Goal: Find specific page/section: Find specific page/section

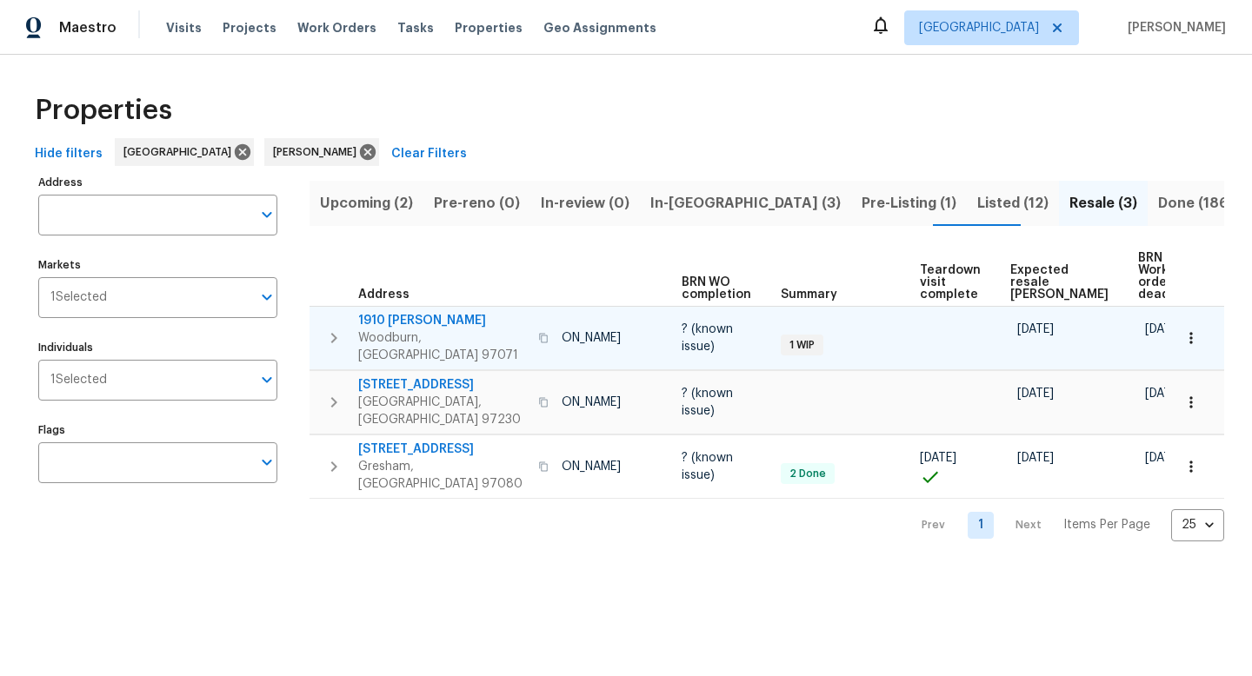
scroll to position [0, 103]
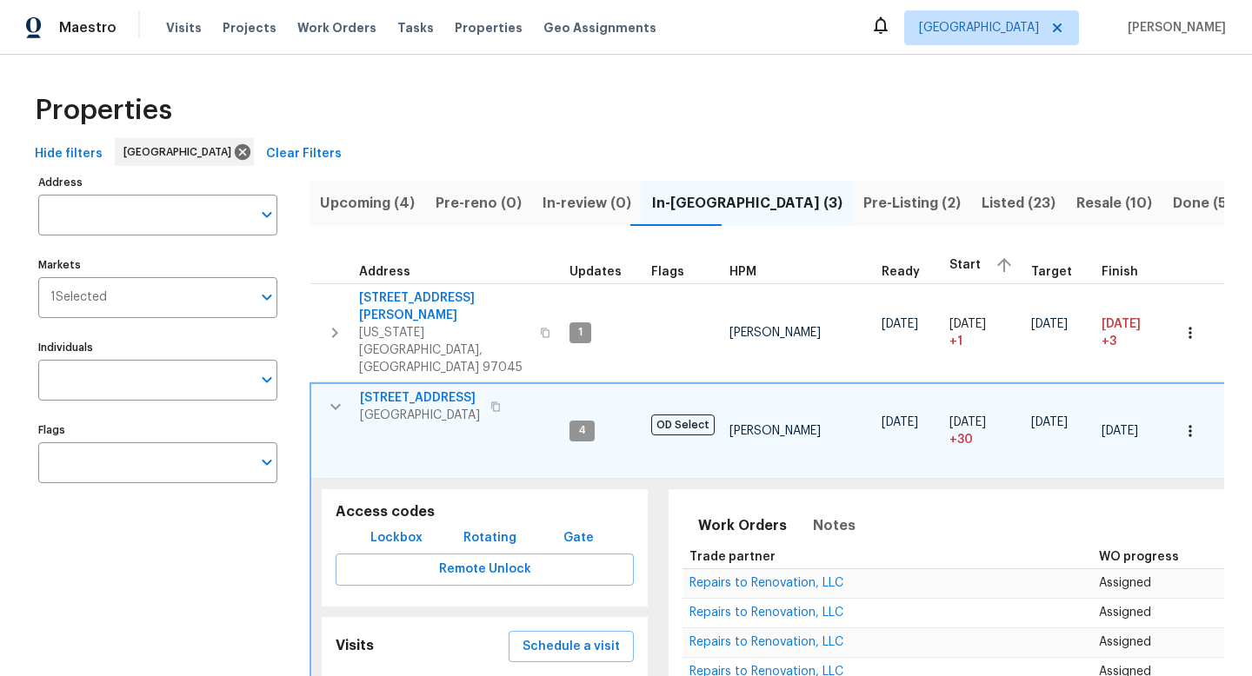
scroll to position [233, 0]
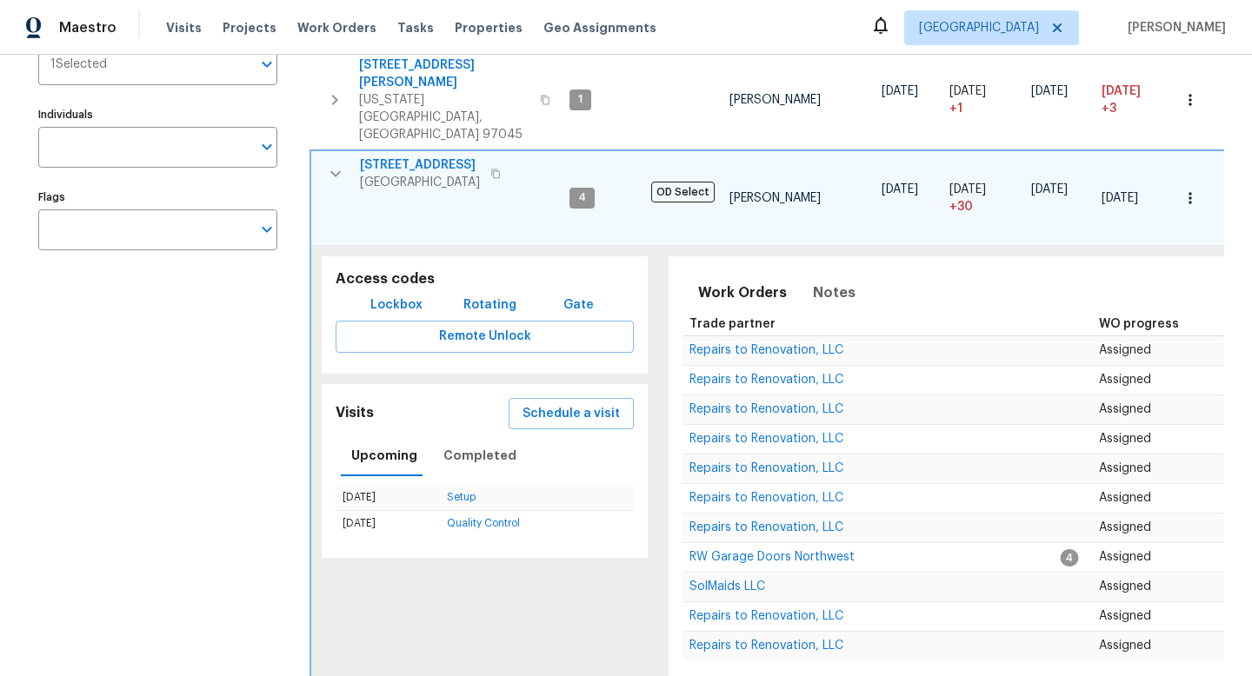
click at [143, 370] on div "Address Address Markets 1 Selected Markets Individuals Individuals Flags Flags" at bounding box center [168, 393] width 261 height 912
click at [335, 163] on icon "button" at bounding box center [335, 173] width 21 height 21
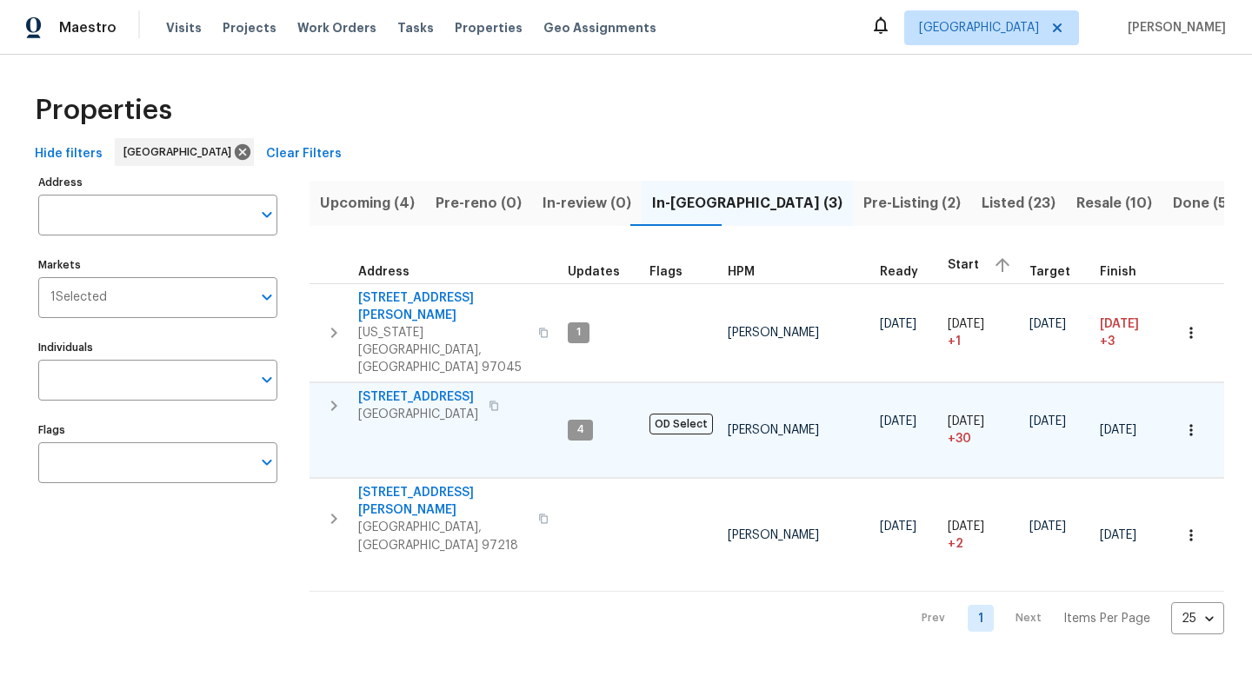
scroll to position [0, 0]
click at [1076, 209] on span "Resale (9)" at bounding box center [1110, 203] width 69 height 24
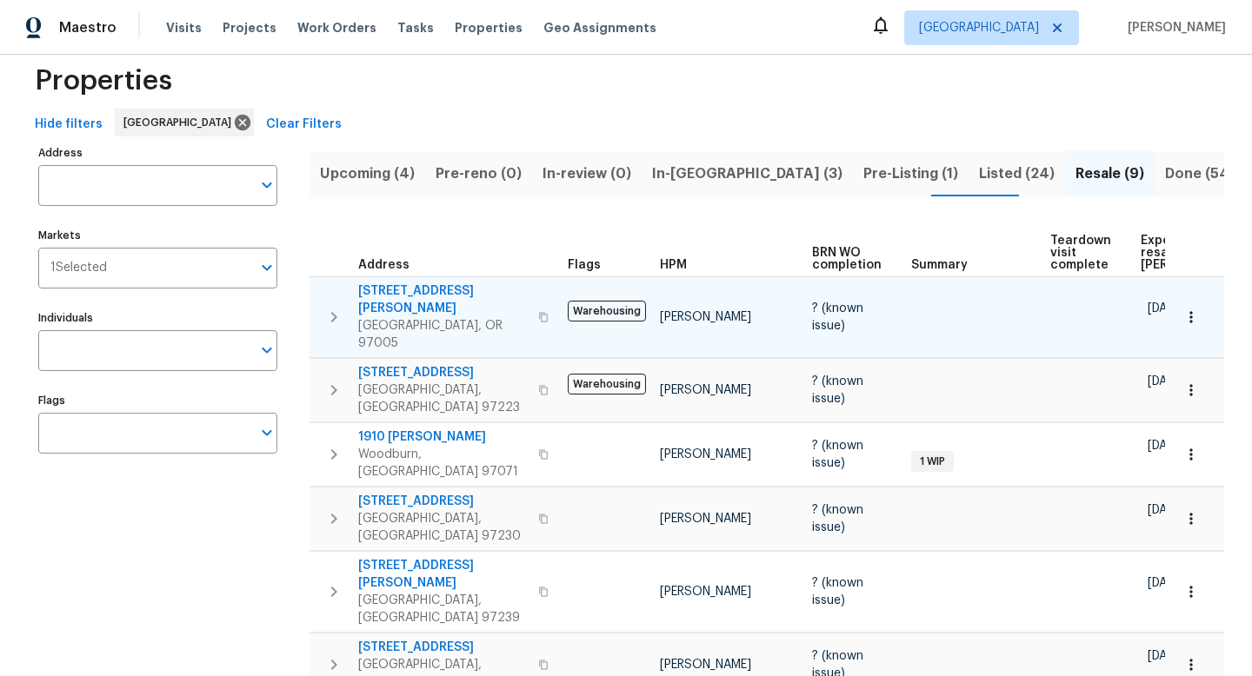
scroll to position [8, 0]
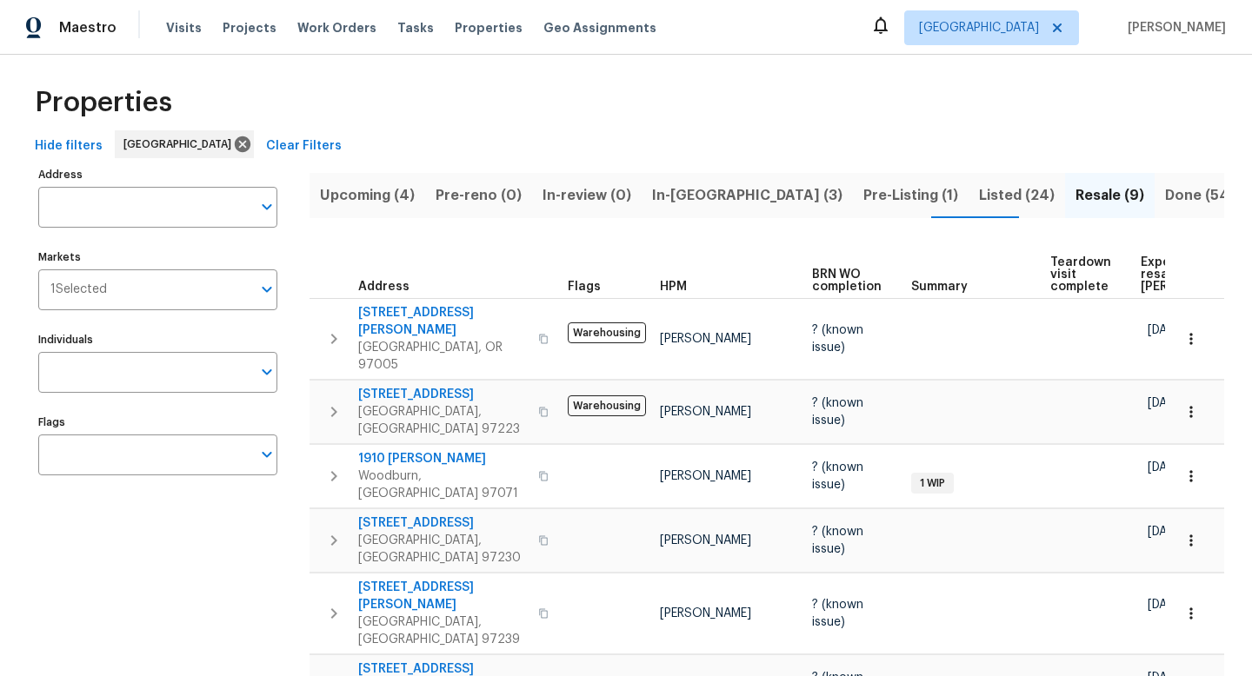
click at [1088, 270] on span "Teardown visit complete" at bounding box center [1080, 275] width 61 height 37
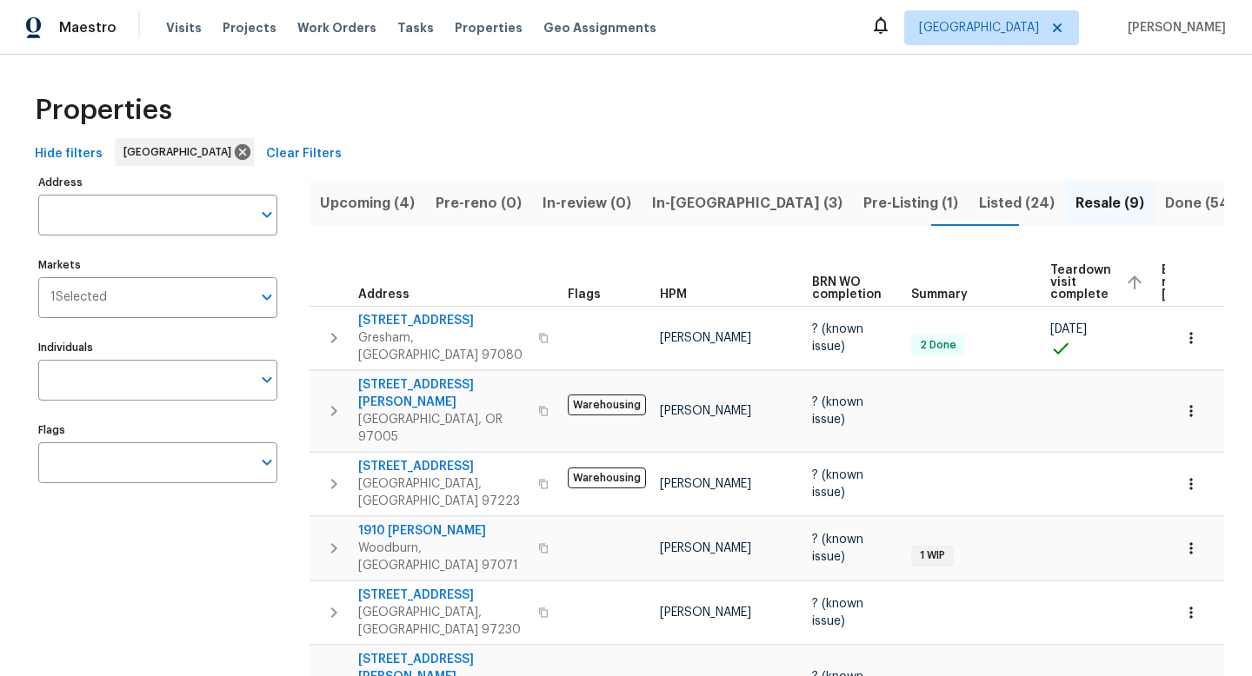
scroll to position [0, 154]
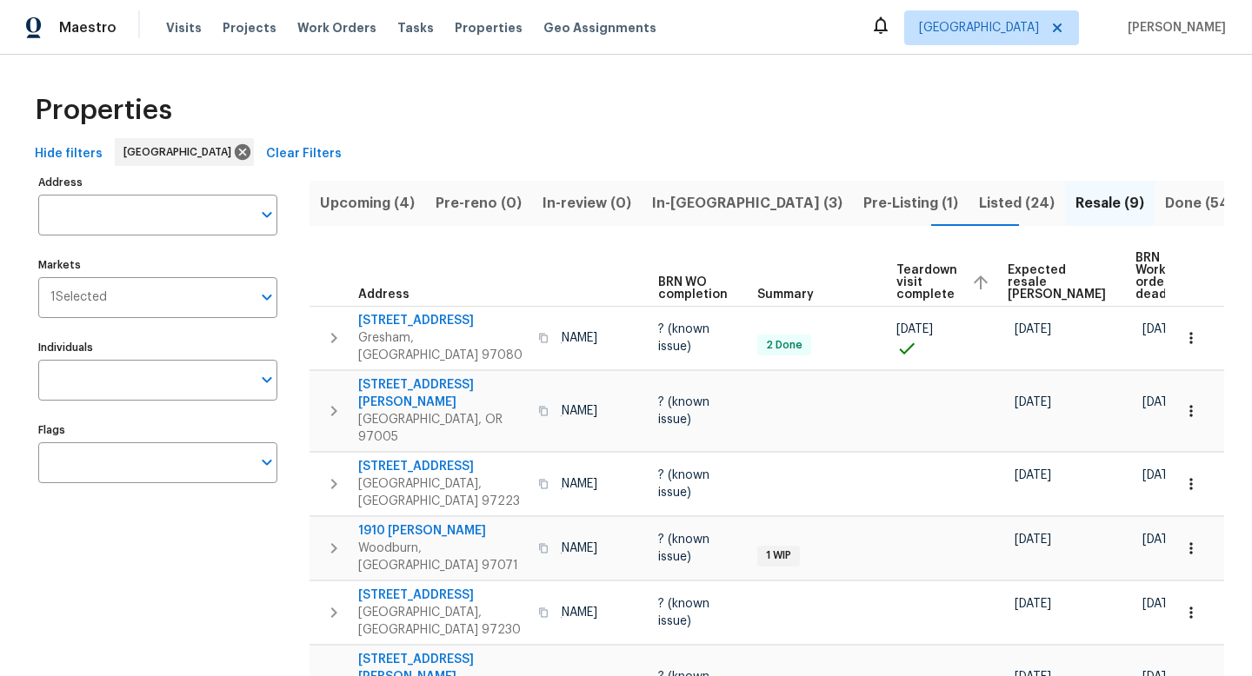
click at [1024, 264] on span "Expected resale COE" at bounding box center [1057, 282] width 98 height 37
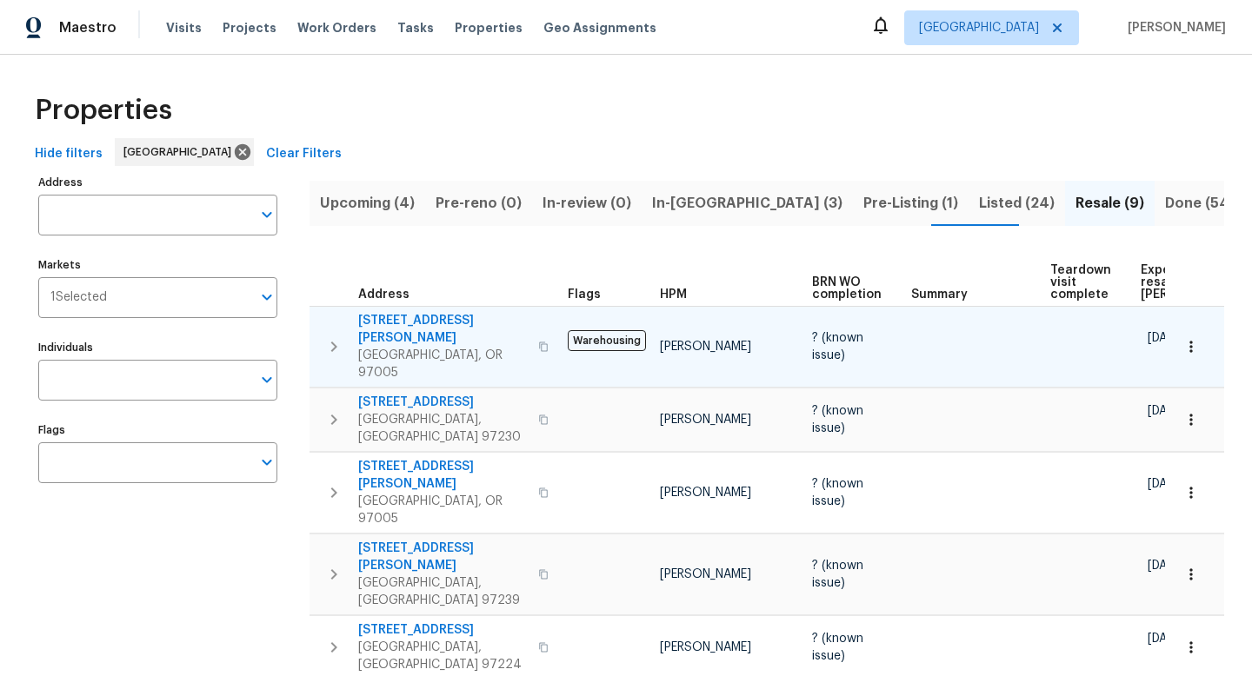
scroll to position [0, 165]
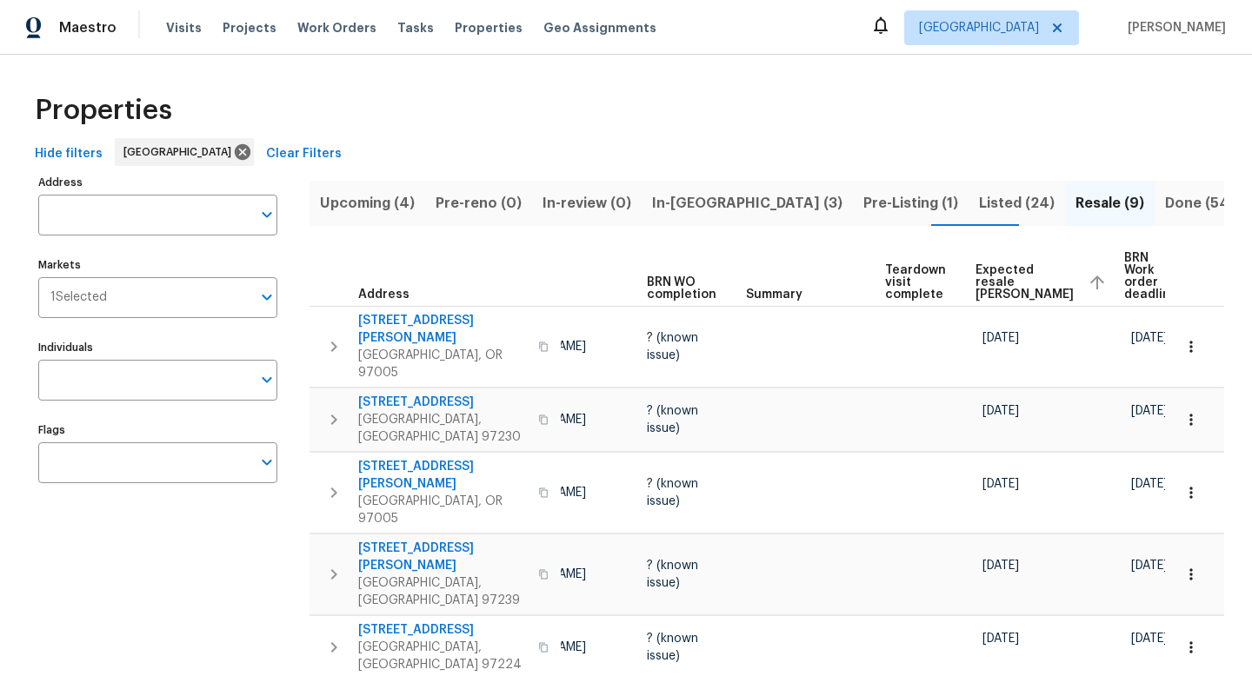
click at [998, 280] on span "Expected resale COE" at bounding box center [1025, 282] width 98 height 37
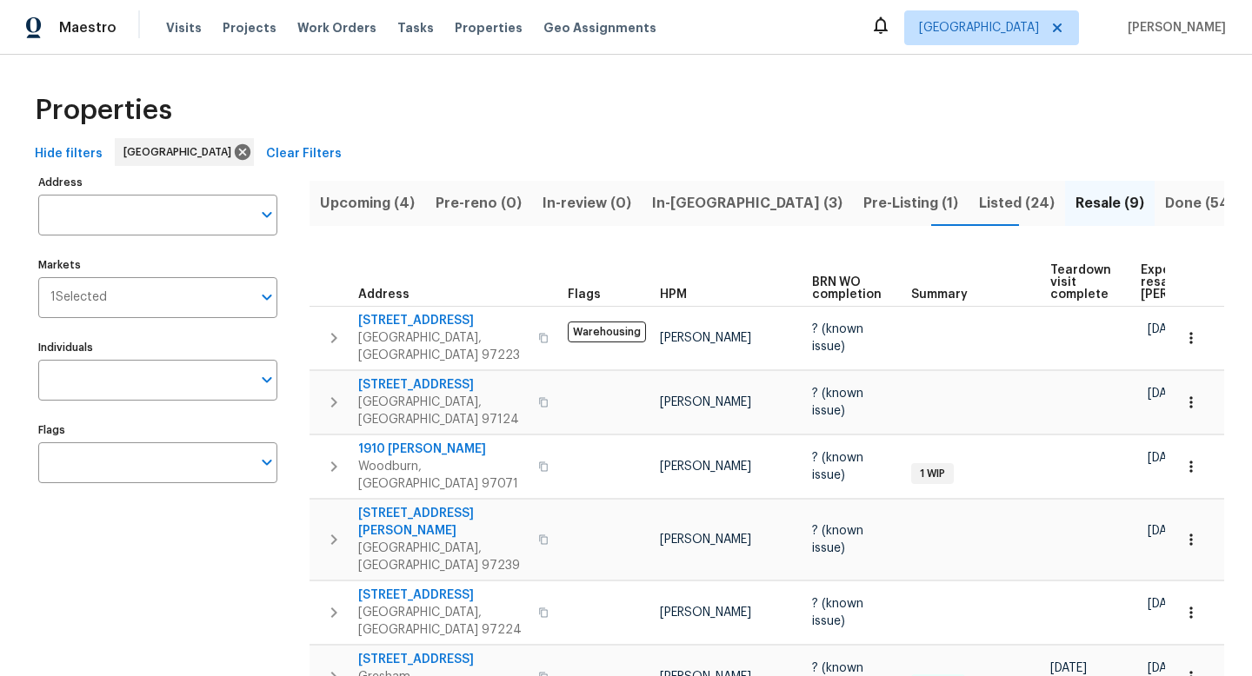
scroll to position [0, 165]
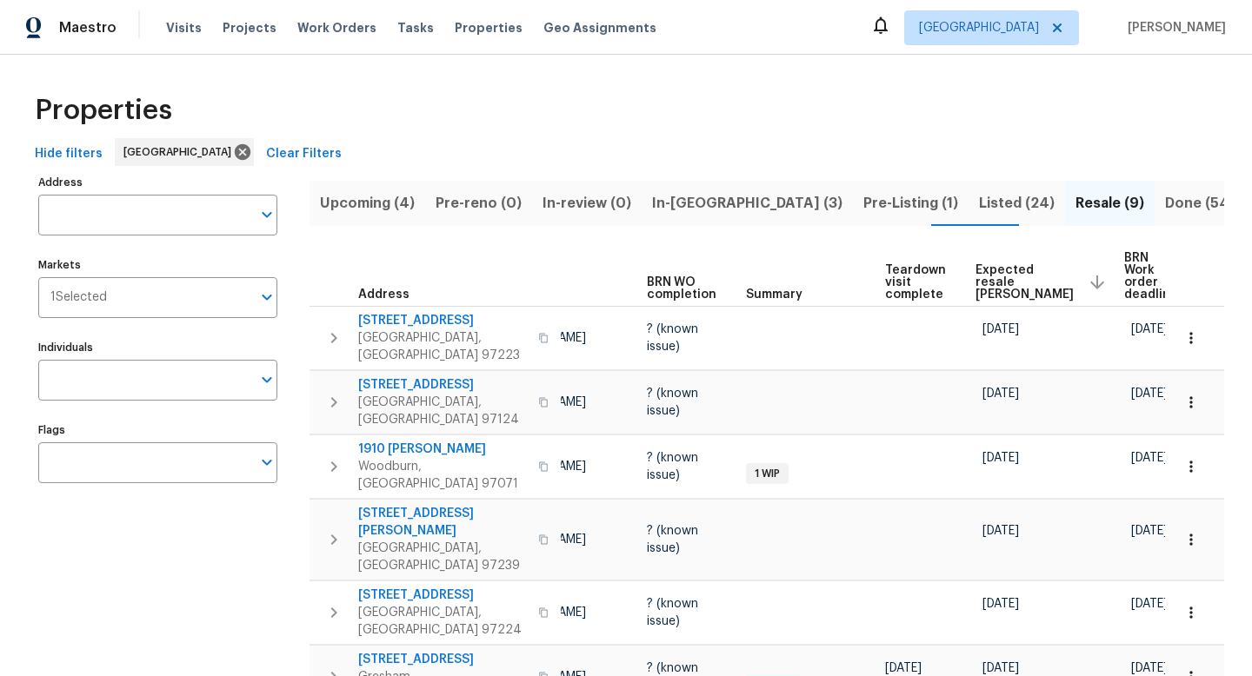
click at [976, 279] on span "Expected resale COE" at bounding box center [1025, 282] width 98 height 37
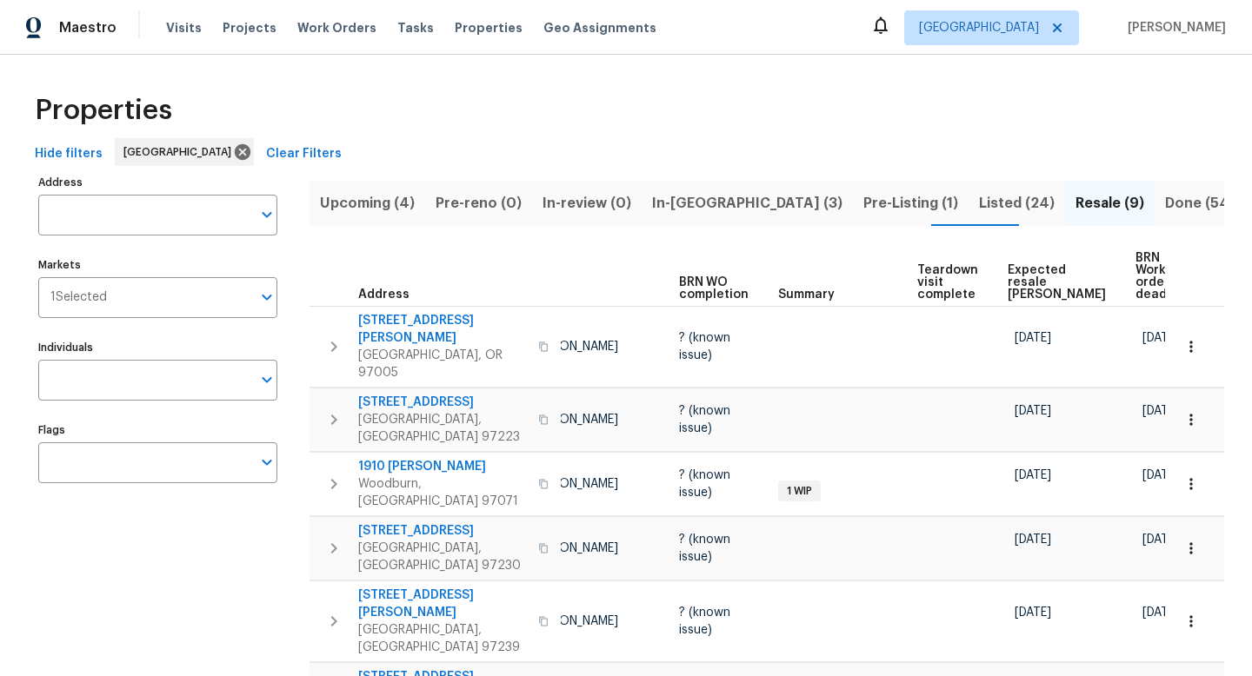
click at [1038, 276] on span "Expected resale COE" at bounding box center [1057, 282] width 98 height 37
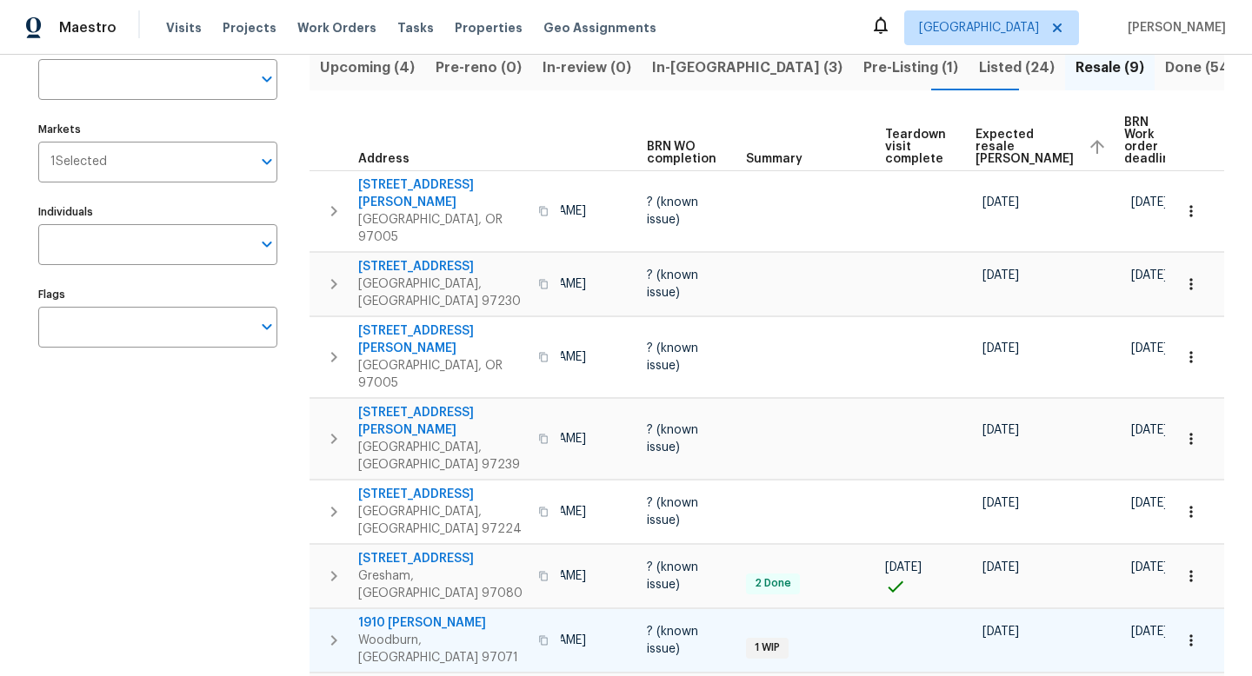
scroll to position [117, 0]
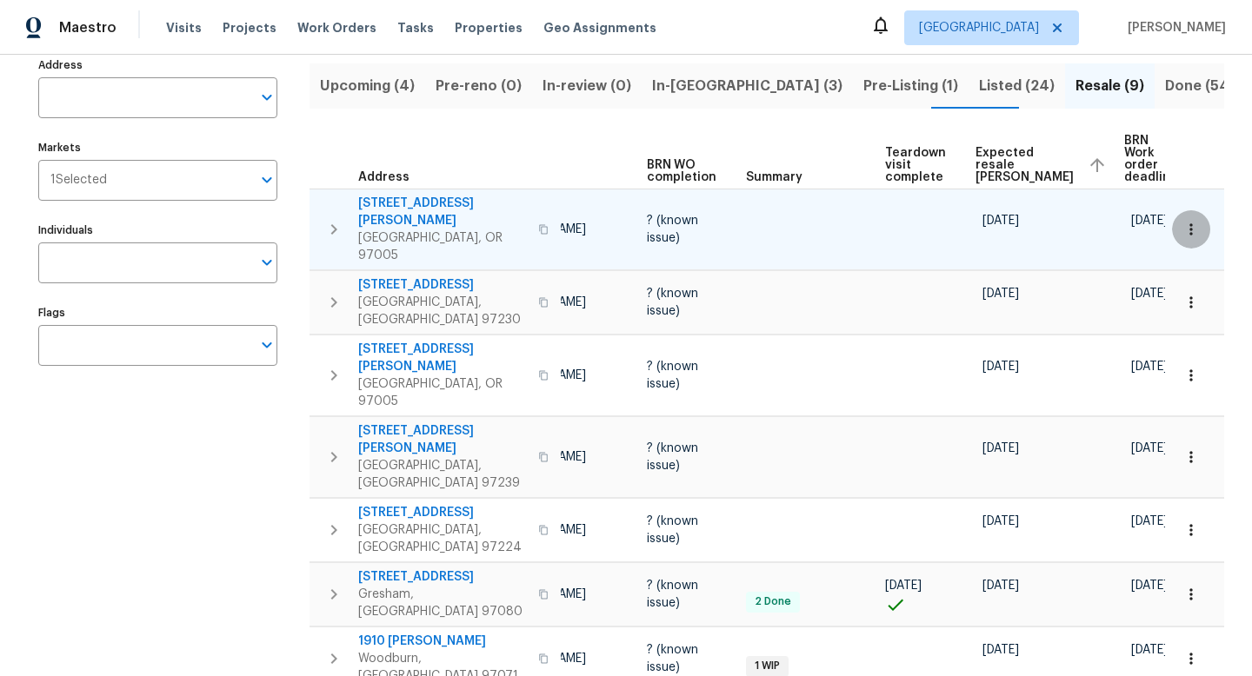
click at [1189, 221] on icon "button" at bounding box center [1191, 229] width 17 height 17
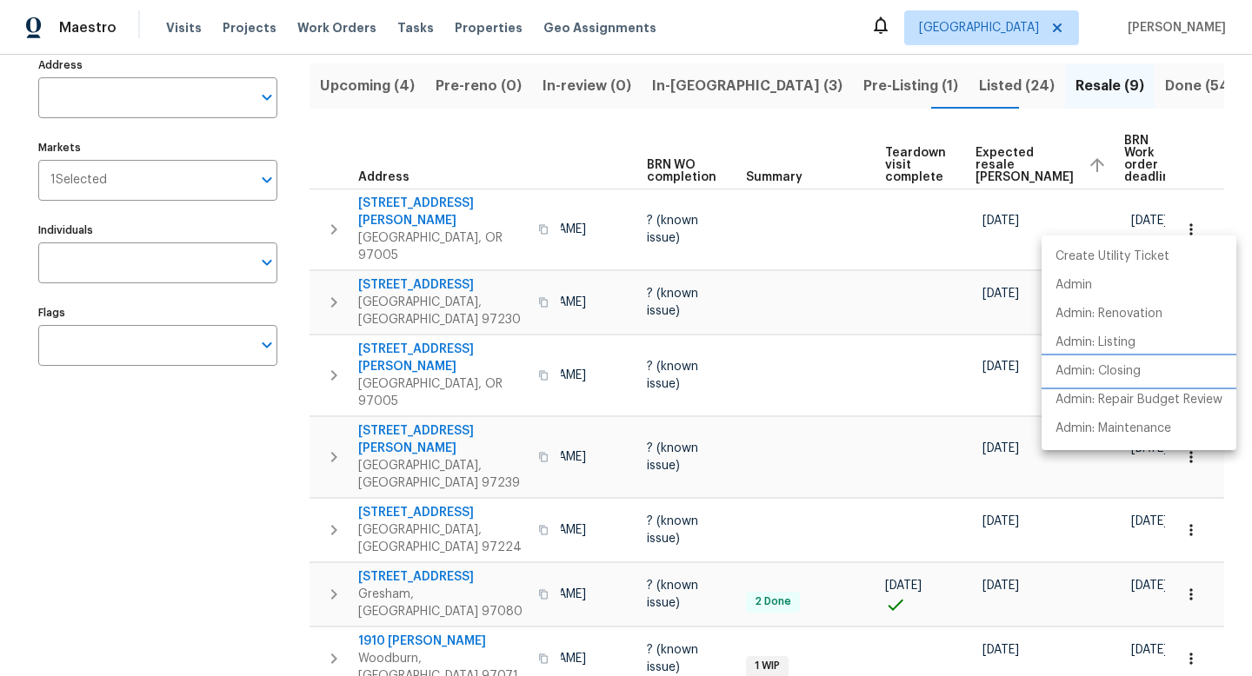
click at [1082, 371] on p "Admin: Closing" at bounding box center [1098, 372] width 85 height 18
click at [810, 114] on div at bounding box center [626, 338] width 1252 height 676
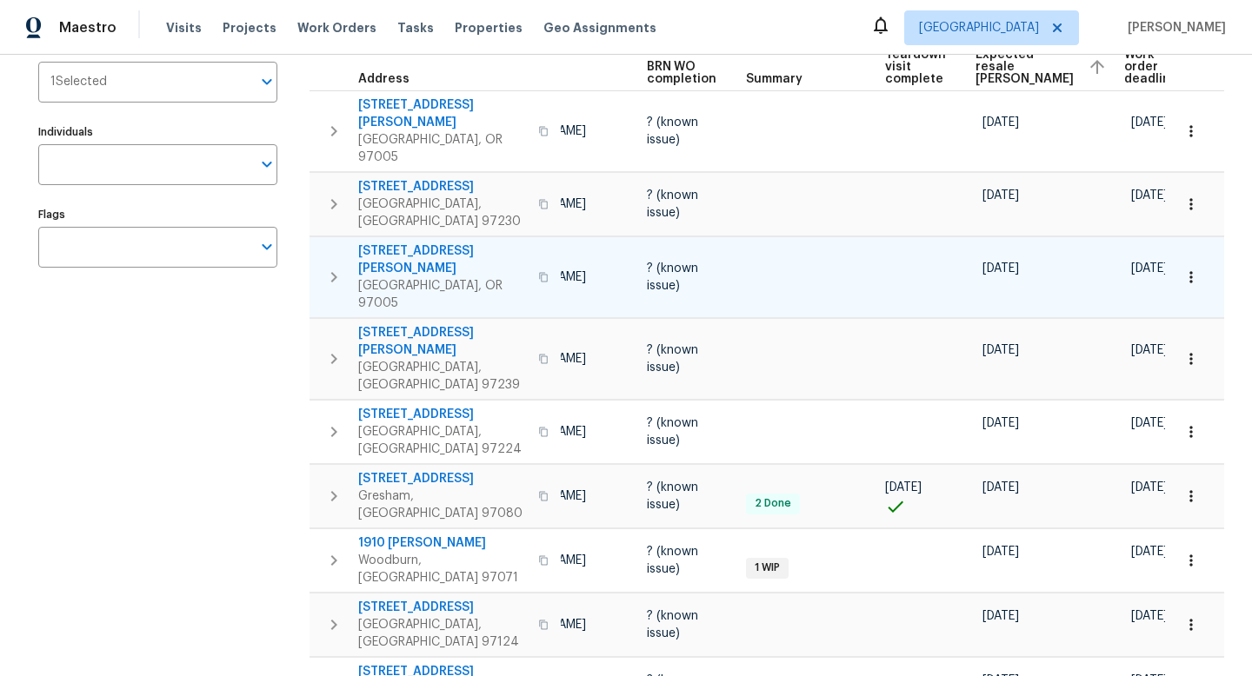
scroll to position [0, 0]
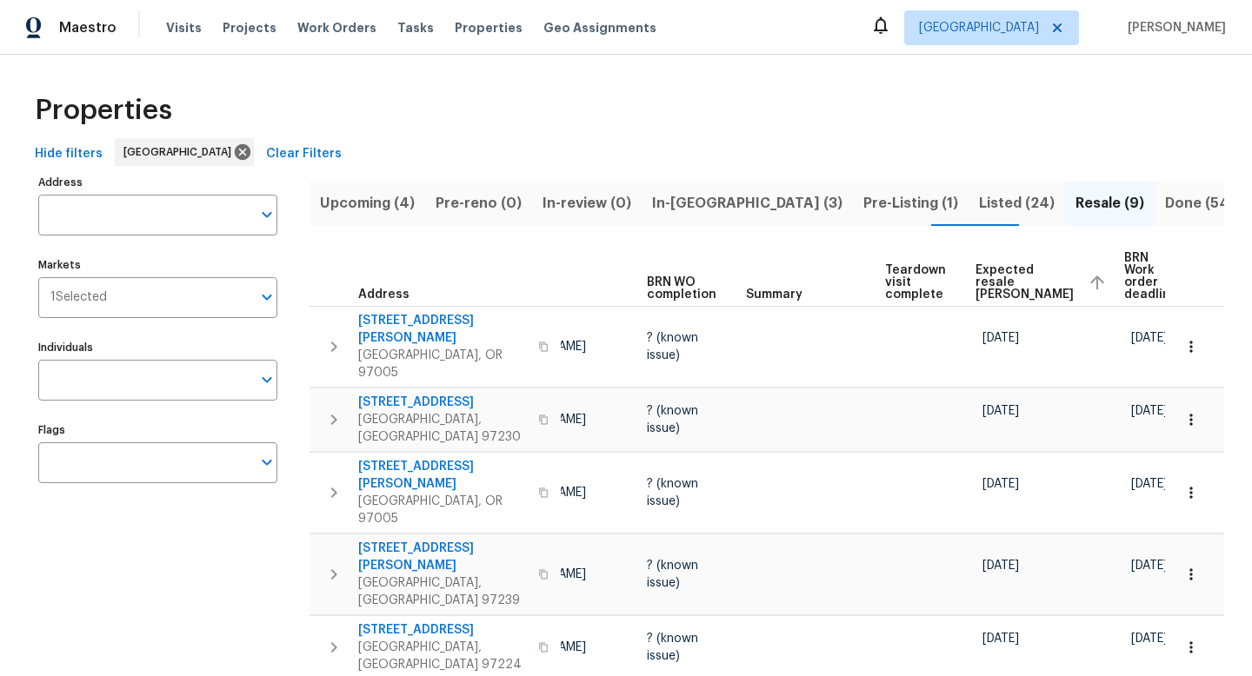
click at [979, 209] on span "Listed (24)" at bounding box center [1017, 203] width 76 height 24
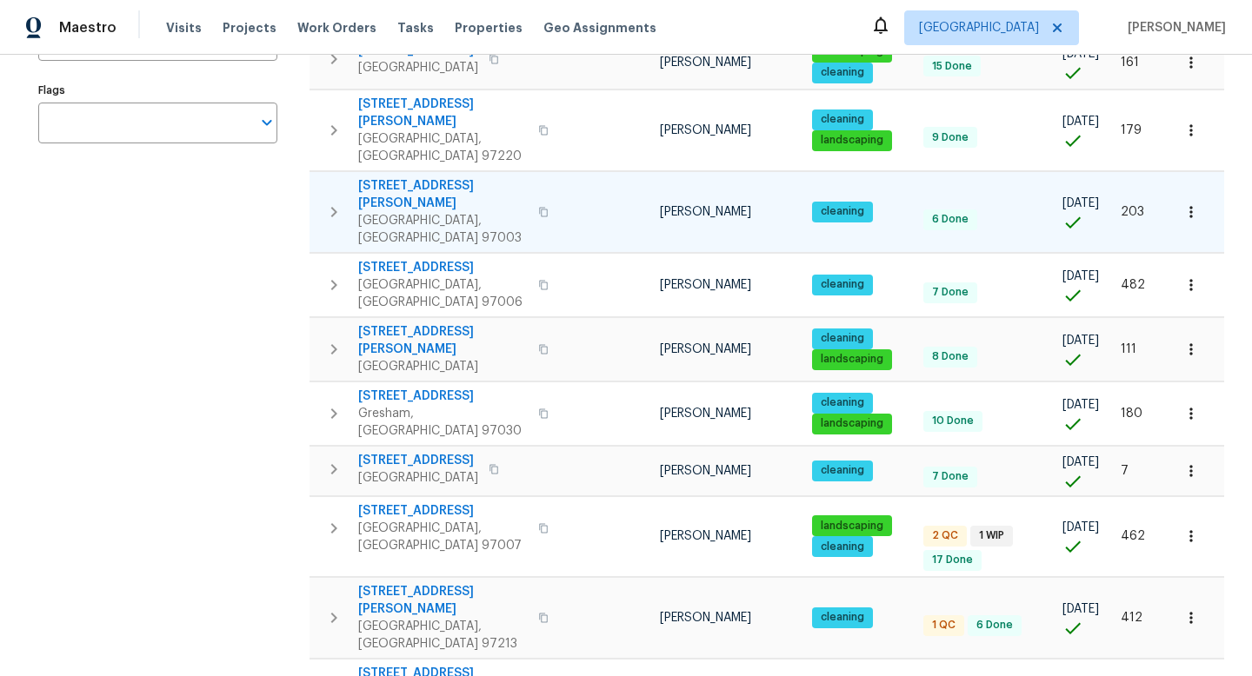
scroll to position [353, 0]
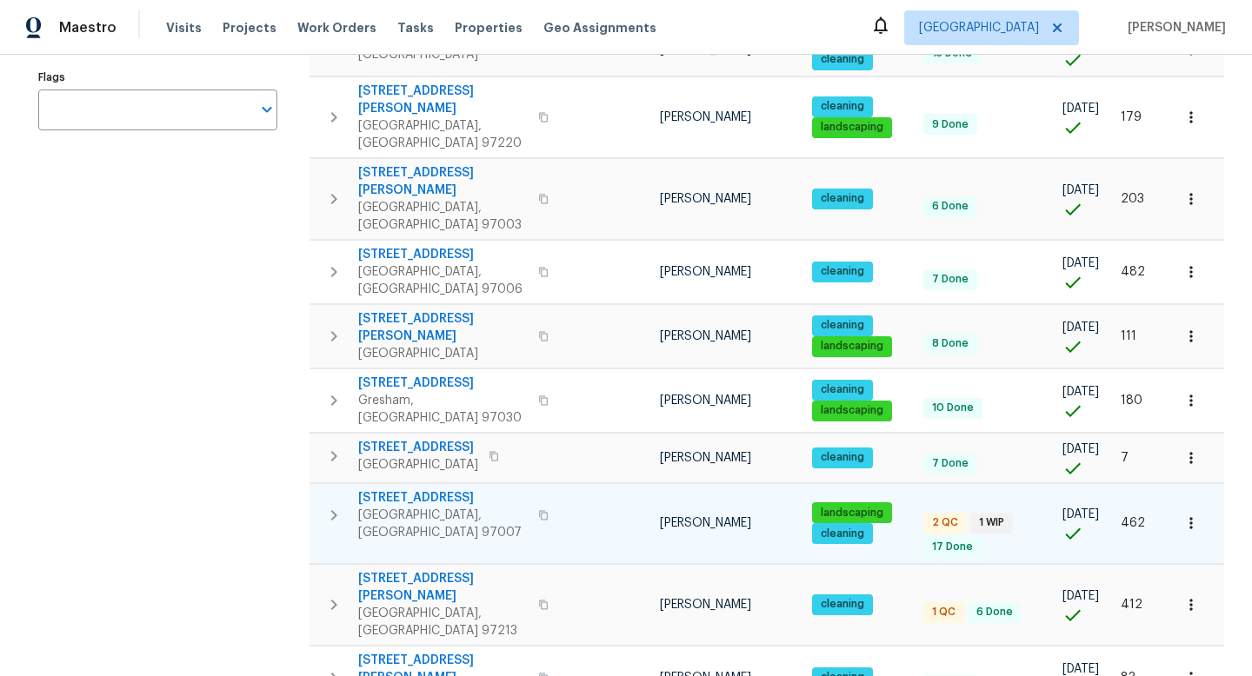
click at [533, 495] on button "button" at bounding box center [543, 516] width 21 height 42
click at [1190, 515] on icon "button" at bounding box center [1191, 523] width 17 height 17
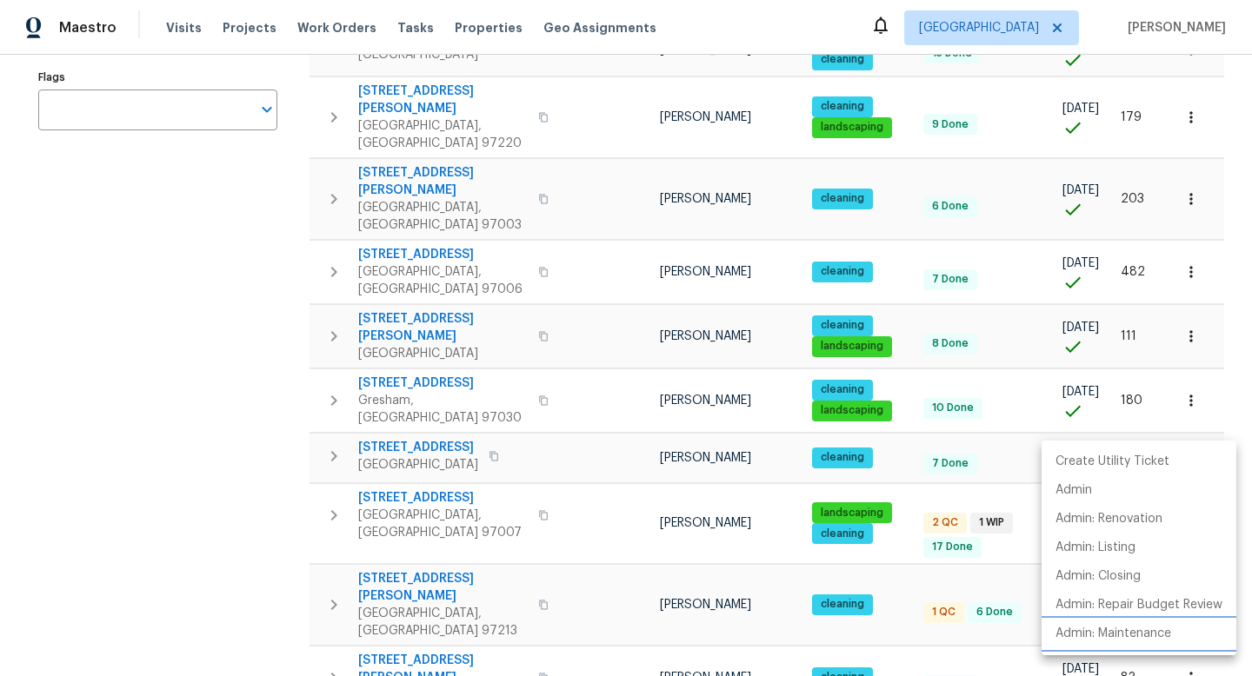
click at [1123, 637] on p "Admin: Maintenance" at bounding box center [1114, 634] width 116 height 18
click at [160, 444] on div at bounding box center [626, 338] width 1252 height 676
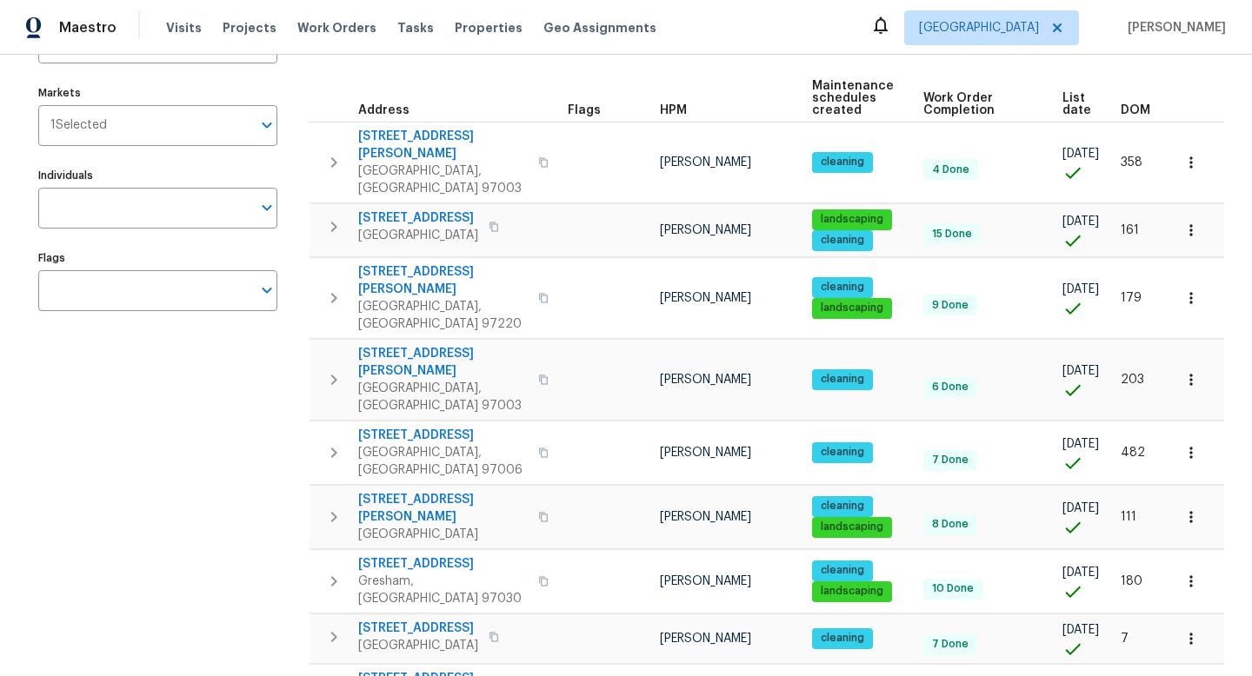
scroll to position [0, 0]
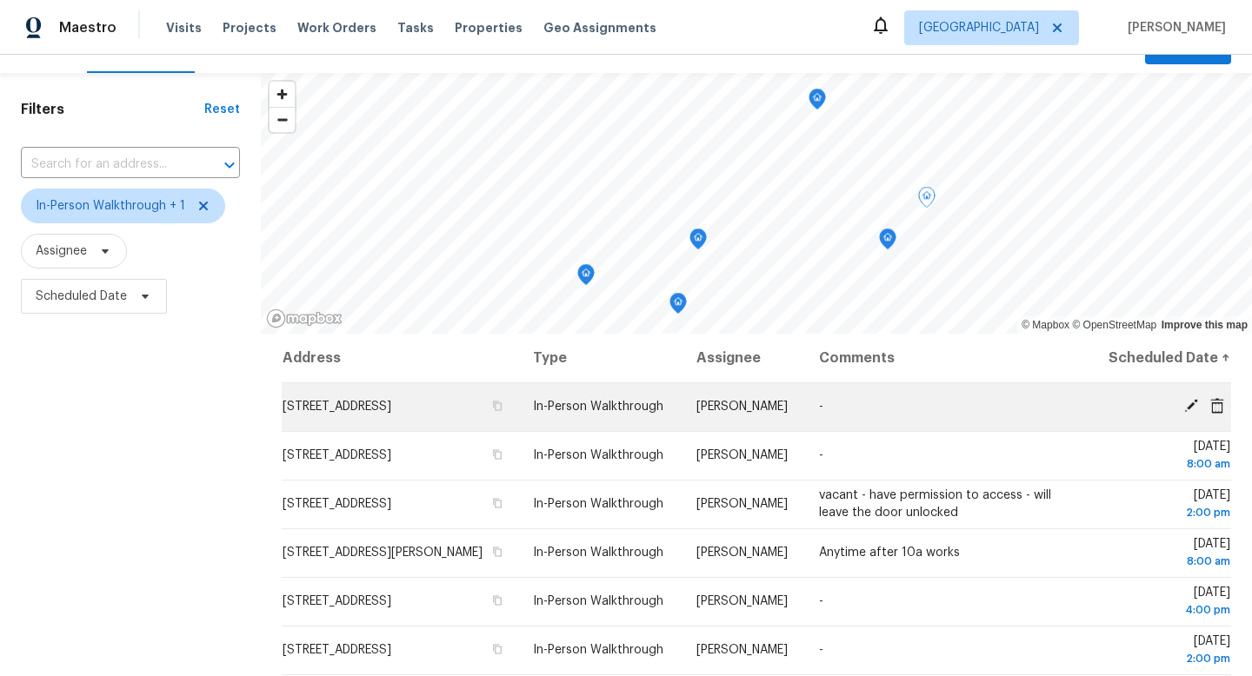
scroll to position [82, 0]
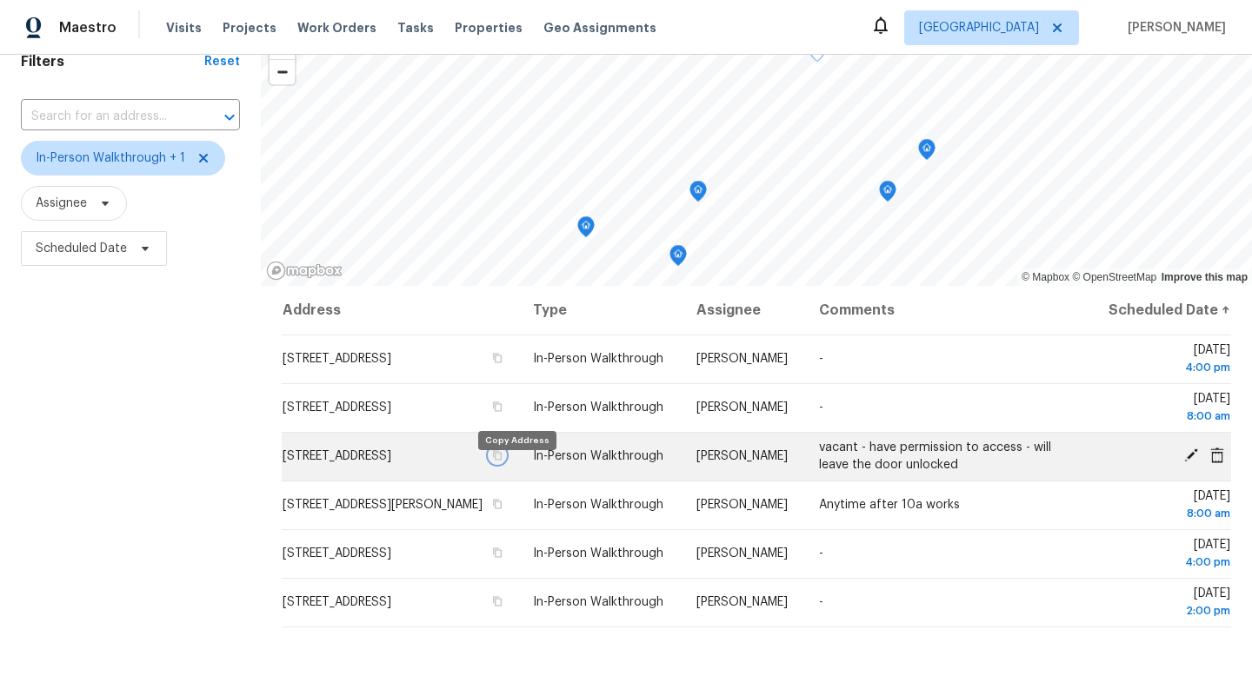
click at [503, 461] on icon "button" at bounding box center [498, 456] width 9 height 10
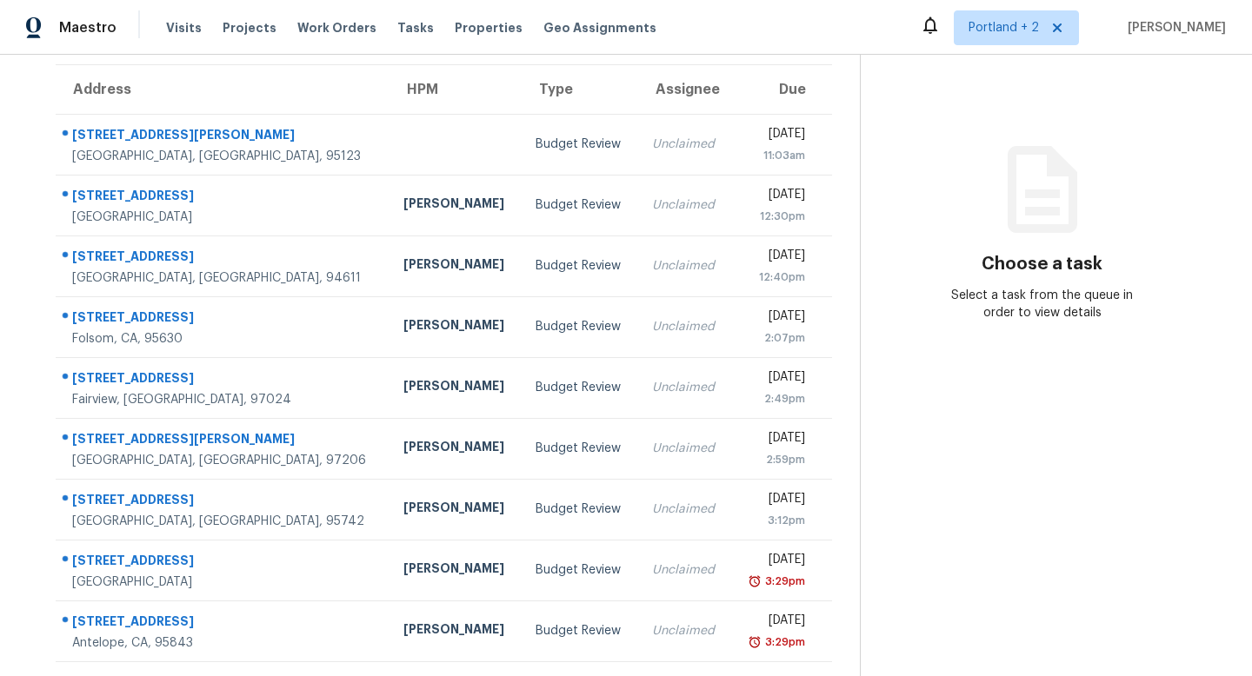
scroll to position [136, 0]
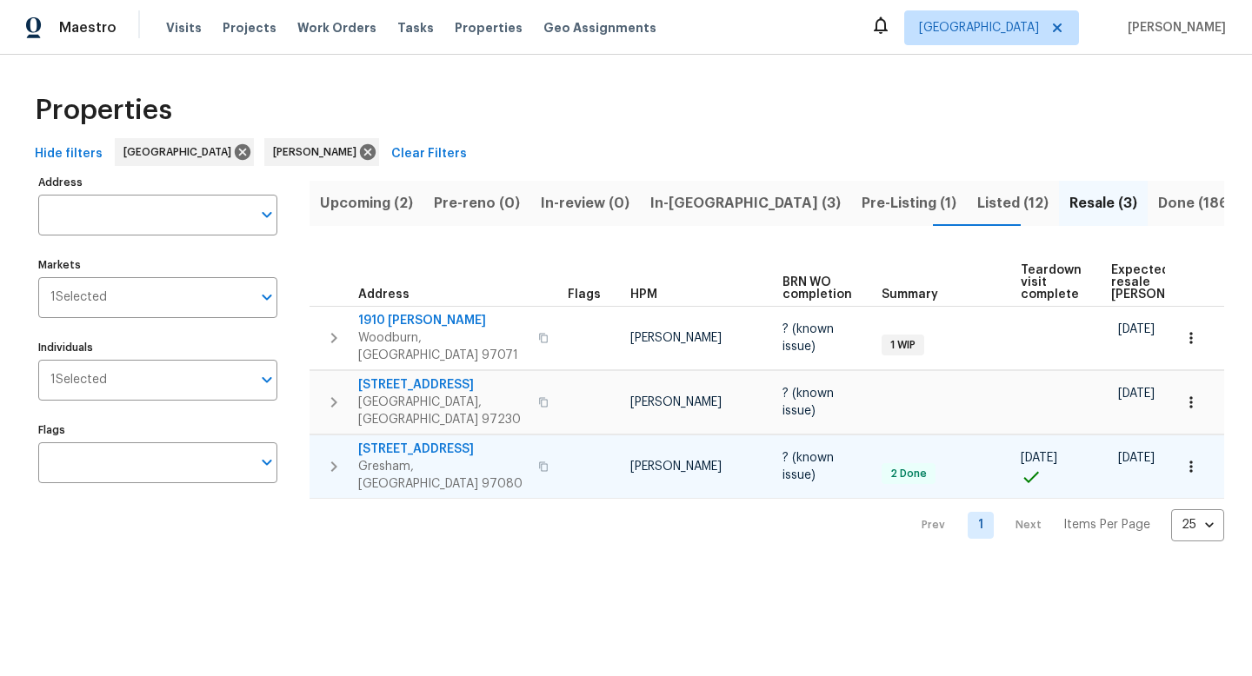
scroll to position [0, 103]
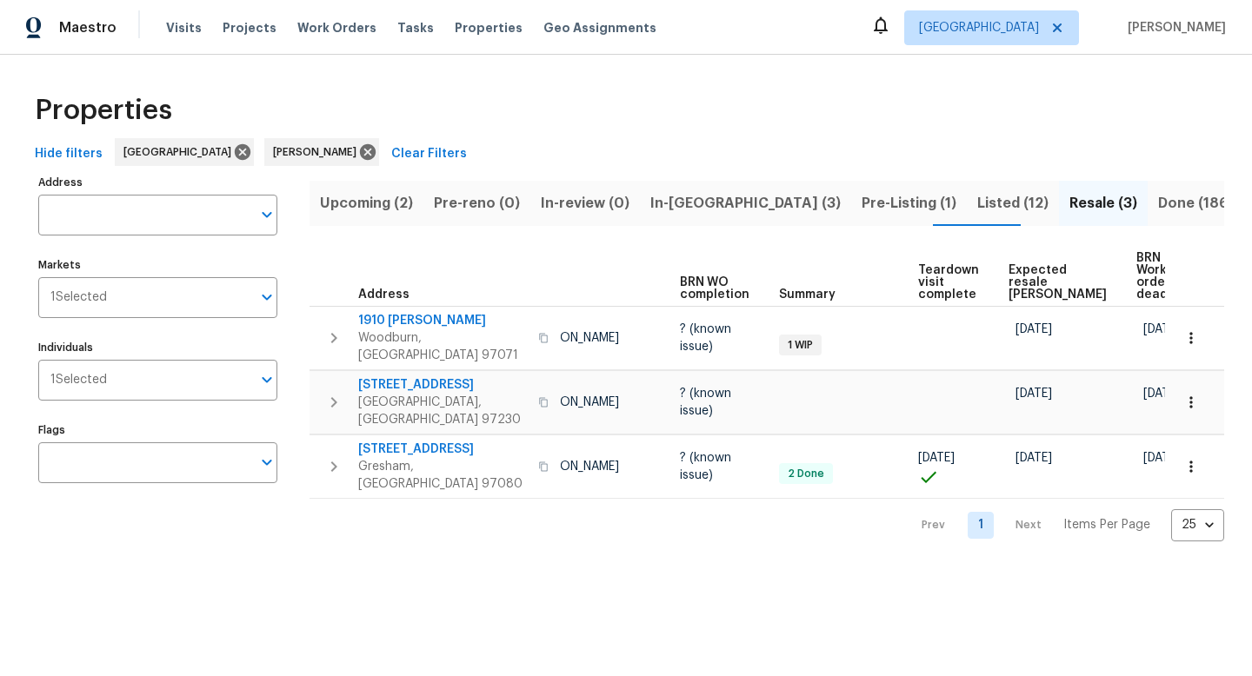
click at [977, 213] on span "Listed (12)" at bounding box center [1012, 203] width 71 height 24
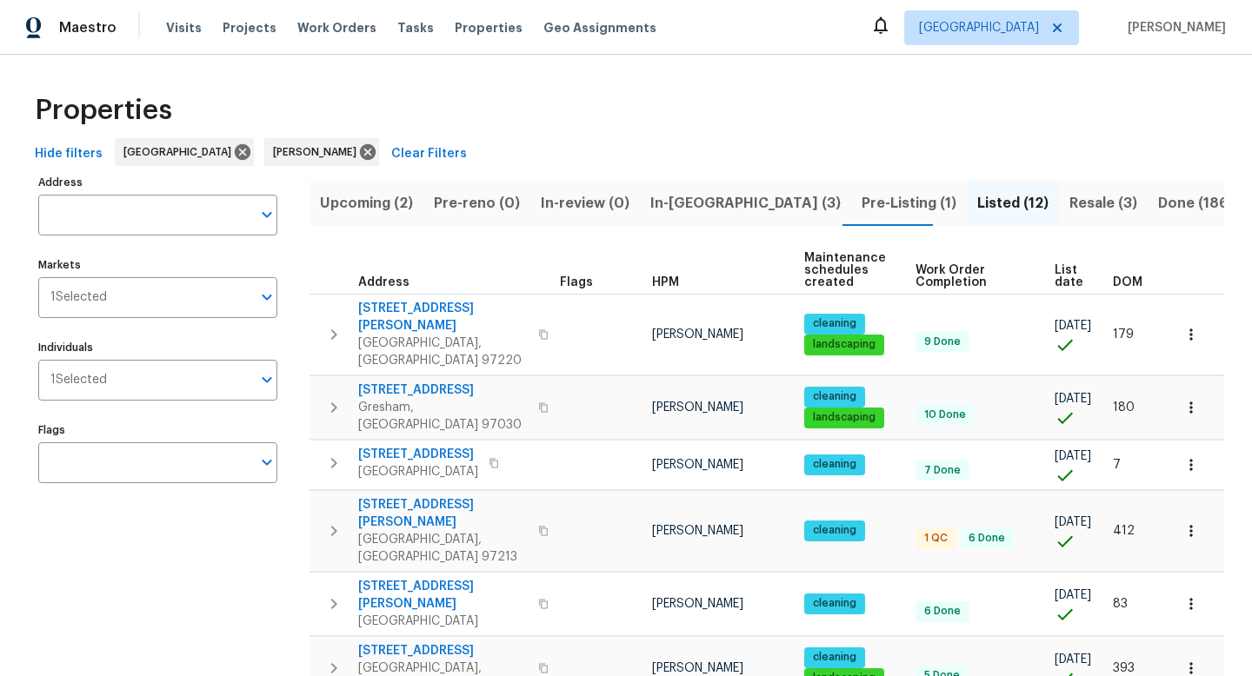
click at [1070, 201] on span "Resale (3)" at bounding box center [1104, 203] width 68 height 24
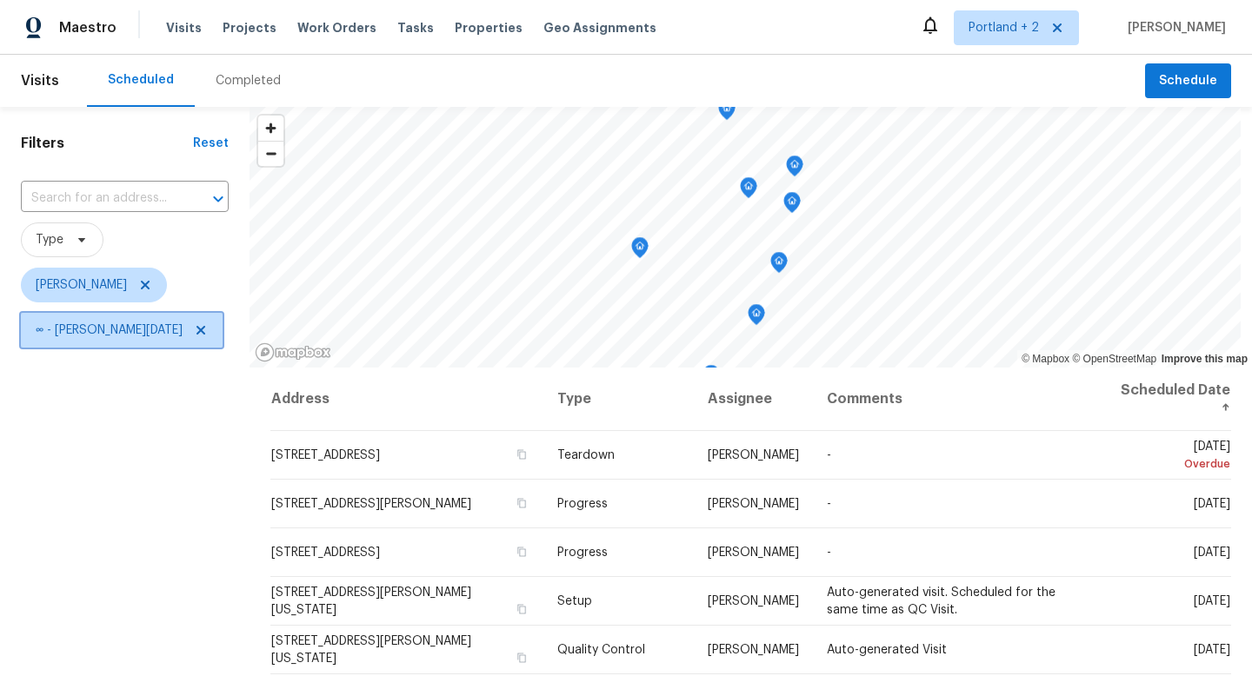
click at [197, 330] on icon at bounding box center [201, 330] width 9 height 9
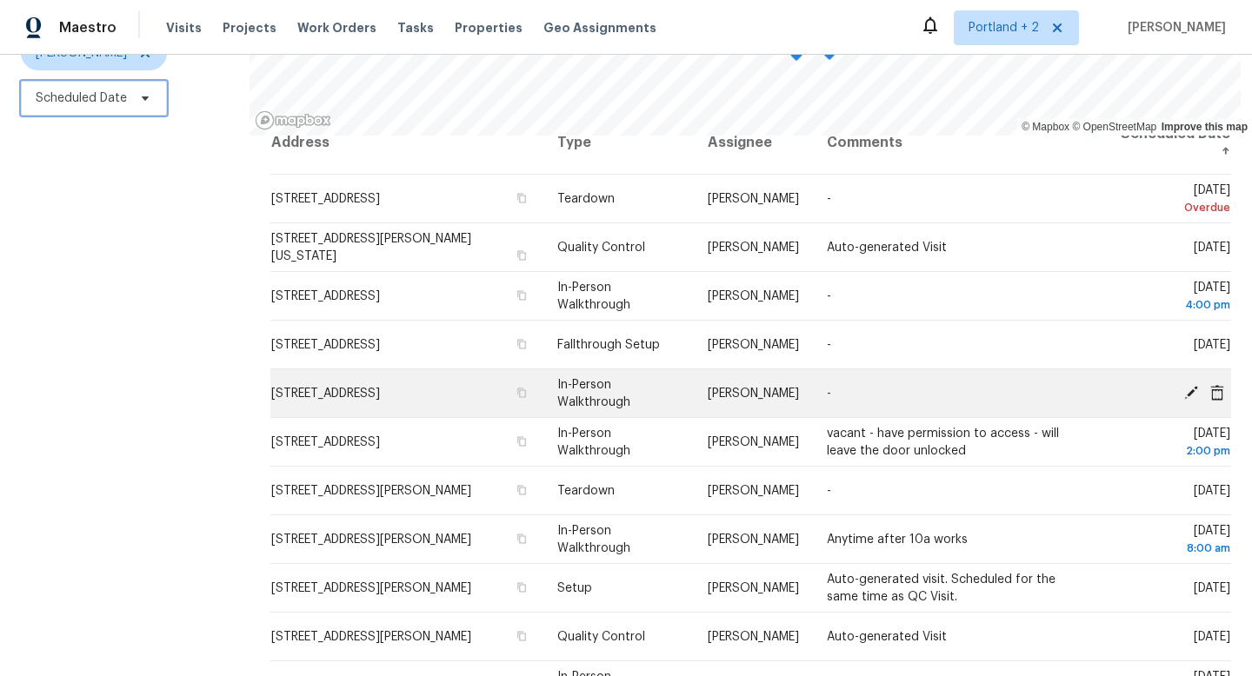
scroll to position [21, 0]
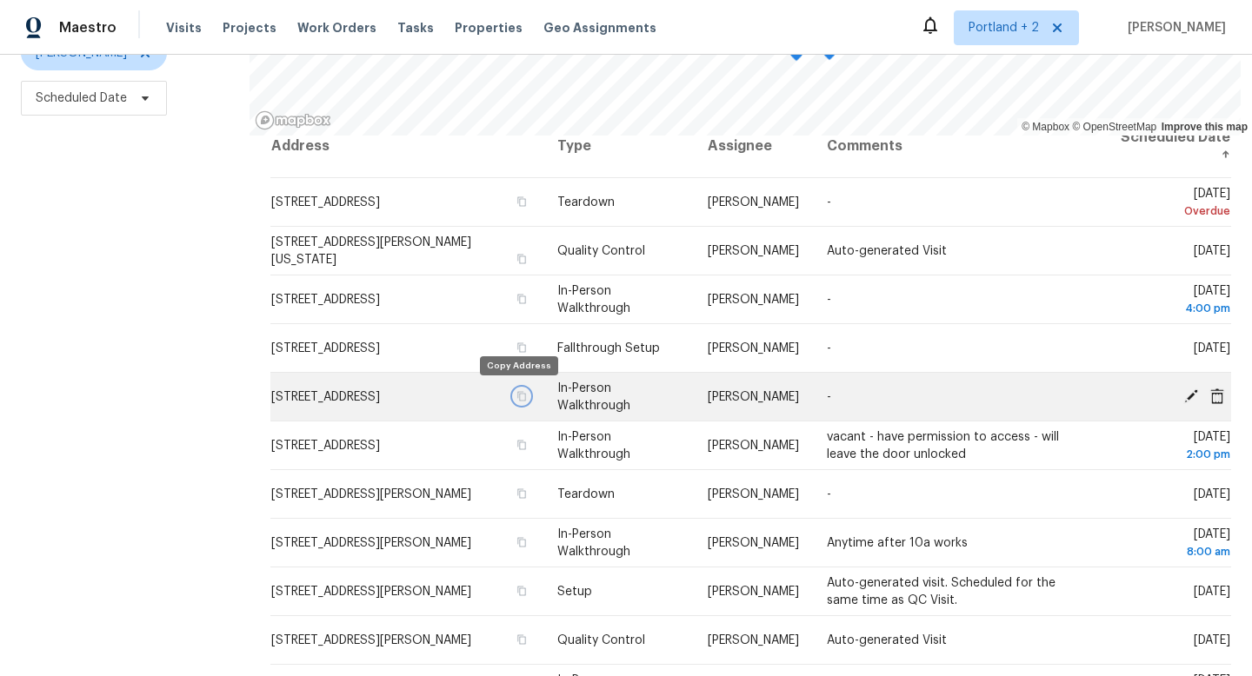
click at [519, 396] on icon "button" at bounding box center [521, 396] width 9 height 10
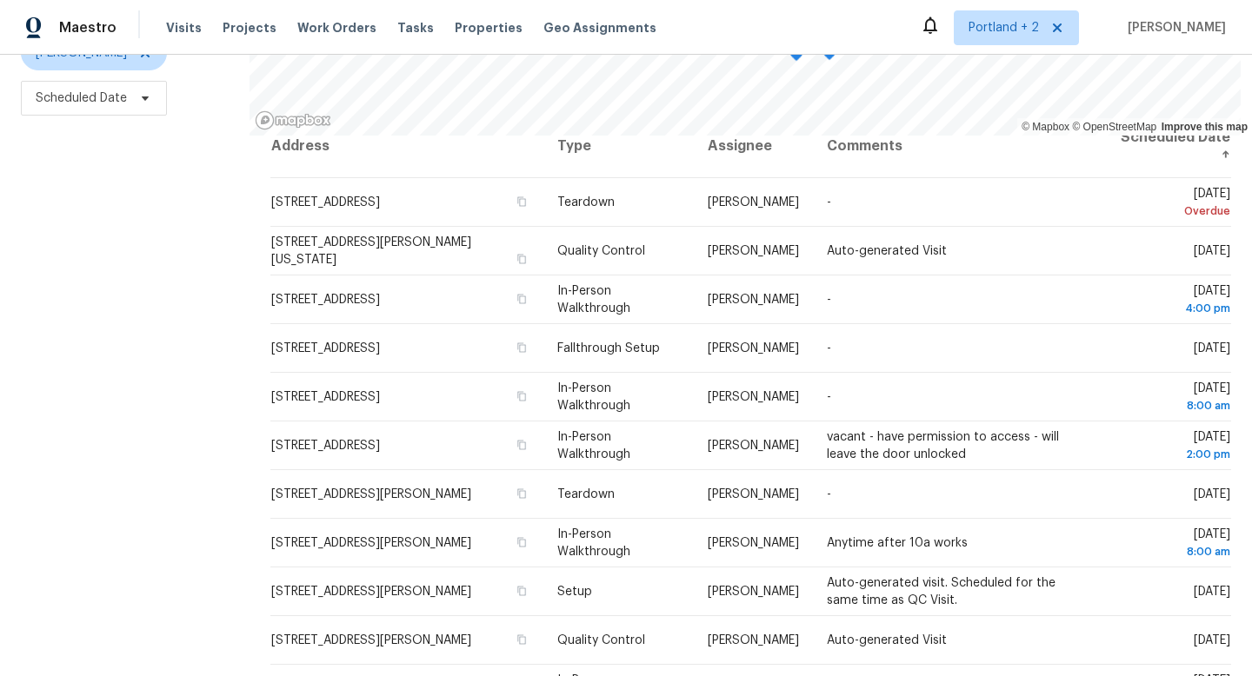
click at [143, 155] on div "Filters Reset ​ Type [PERSON_NAME] Scheduled Date" at bounding box center [125, 276] width 250 height 802
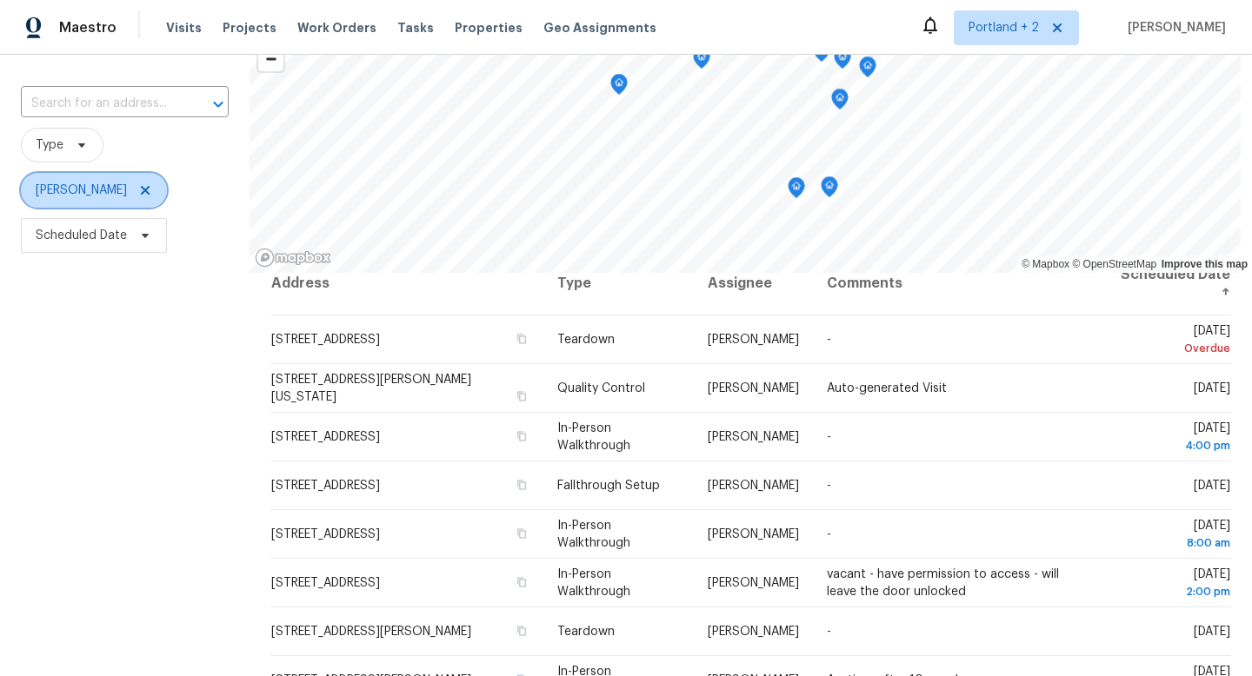
click at [90, 192] on span "[PERSON_NAME]" at bounding box center [81, 190] width 91 height 17
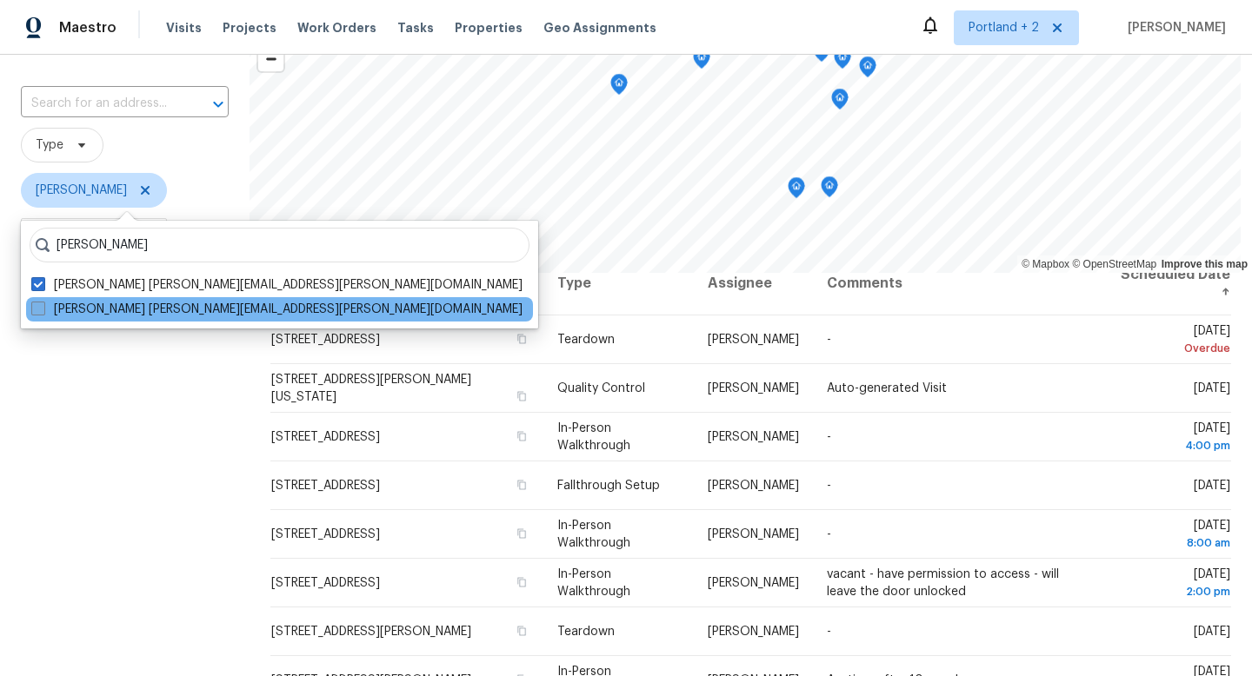
type input "[PERSON_NAME]"
click at [37, 312] on span at bounding box center [38, 309] width 14 height 14
click at [37, 312] on input "[PERSON_NAME] [PERSON_NAME][EMAIL_ADDRESS][PERSON_NAME][DOMAIN_NAME]" at bounding box center [36, 306] width 11 height 11
checkbox input "true"
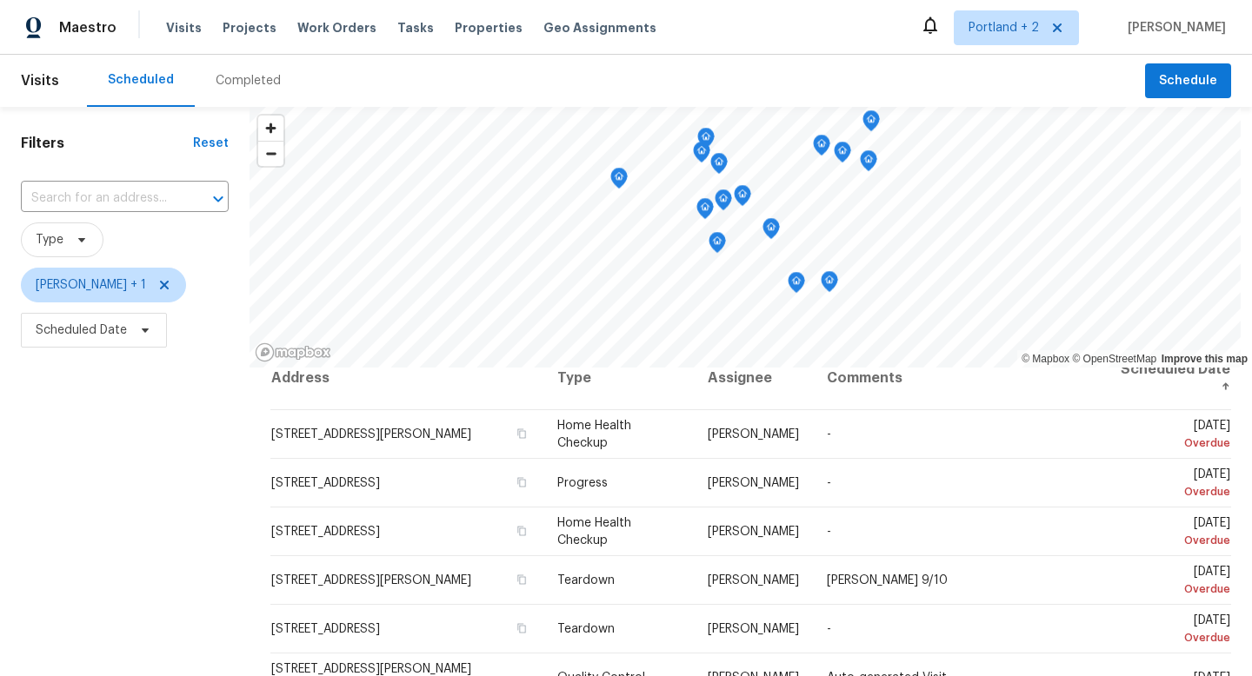
click at [104, 550] on div "Filters Reset ​ Type Karen Mattingley + 1 Scheduled Date" at bounding box center [125, 508] width 250 height 802
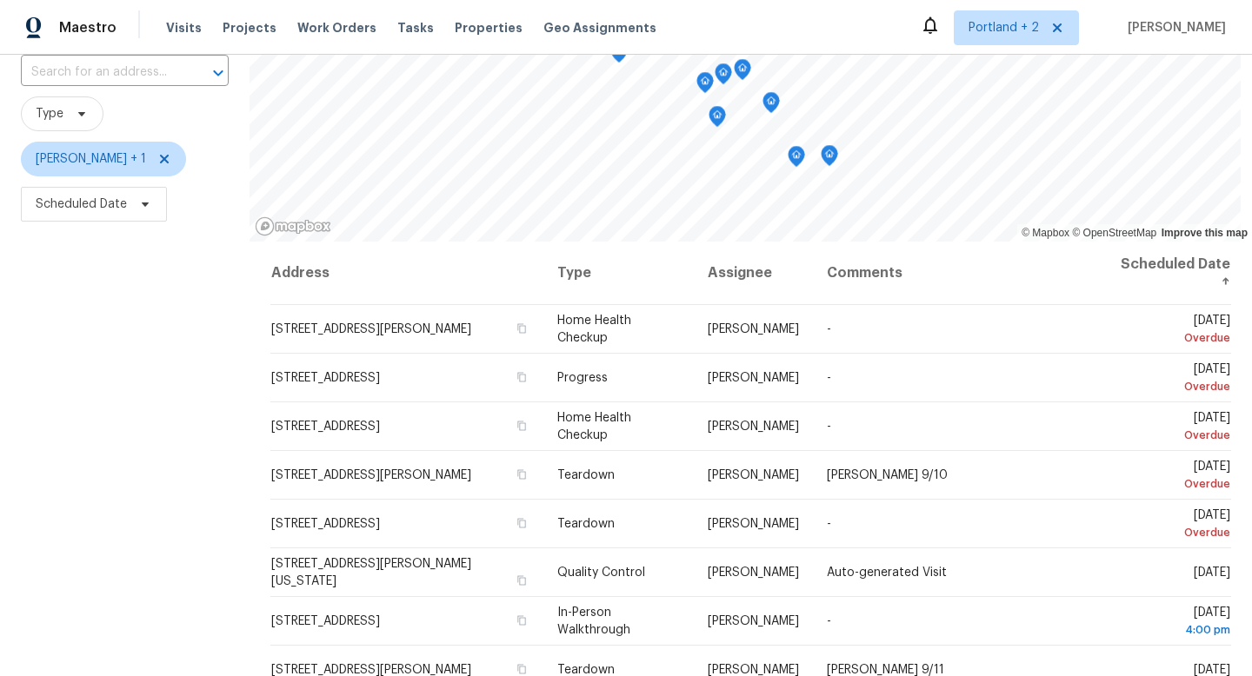
scroll to position [92, 0]
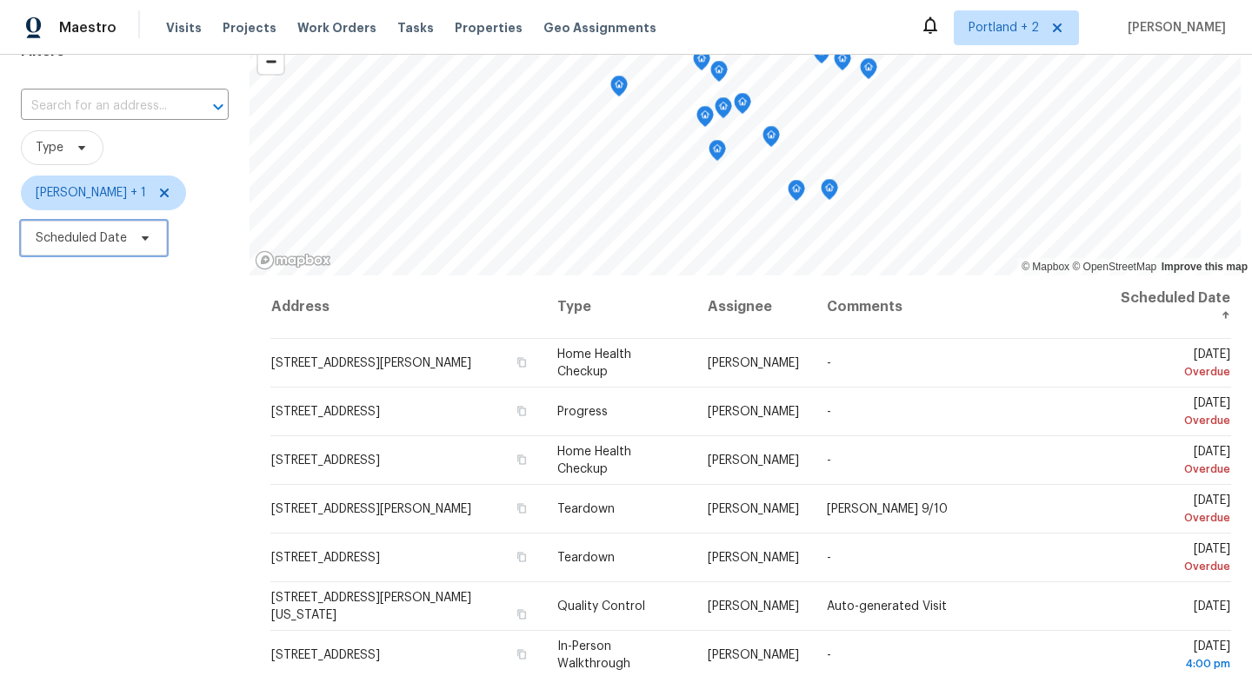
click at [143, 240] on icon at bounding box center [145, 238] width 14 height 14
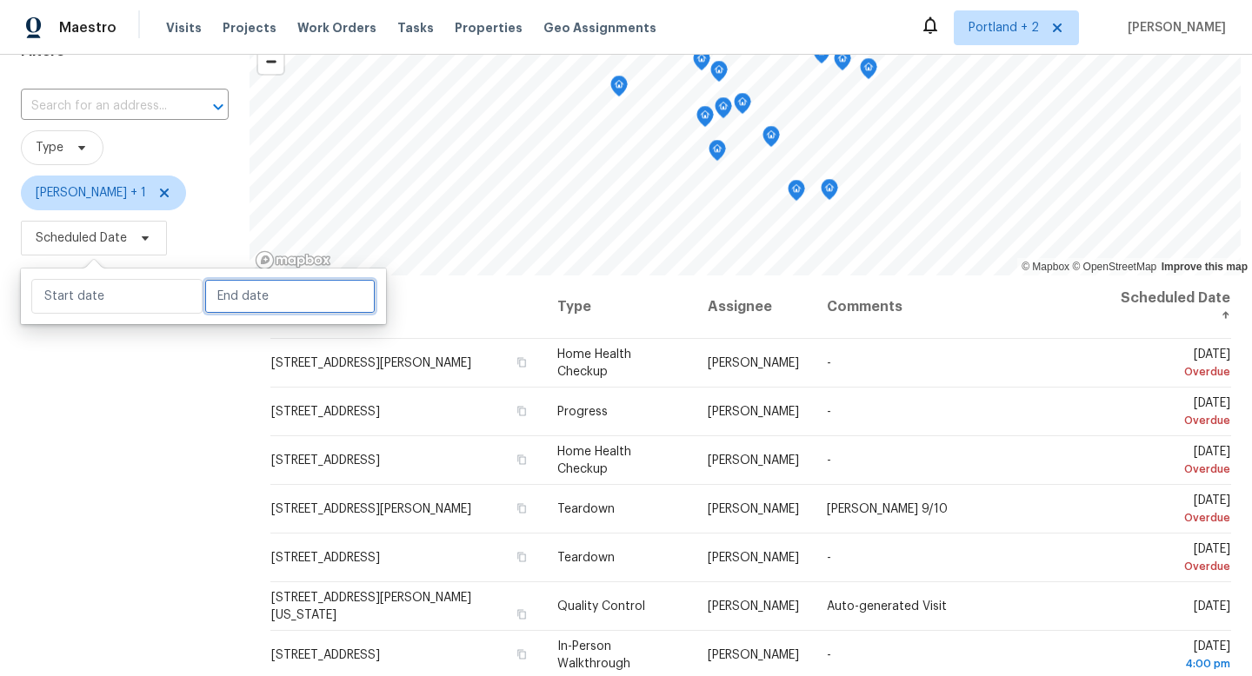
click at [204, 304] on input "text" at bounding box center [289, 296] width 171 height 35
select select "8"
select select "2025"
select select "9"
select select "2025"
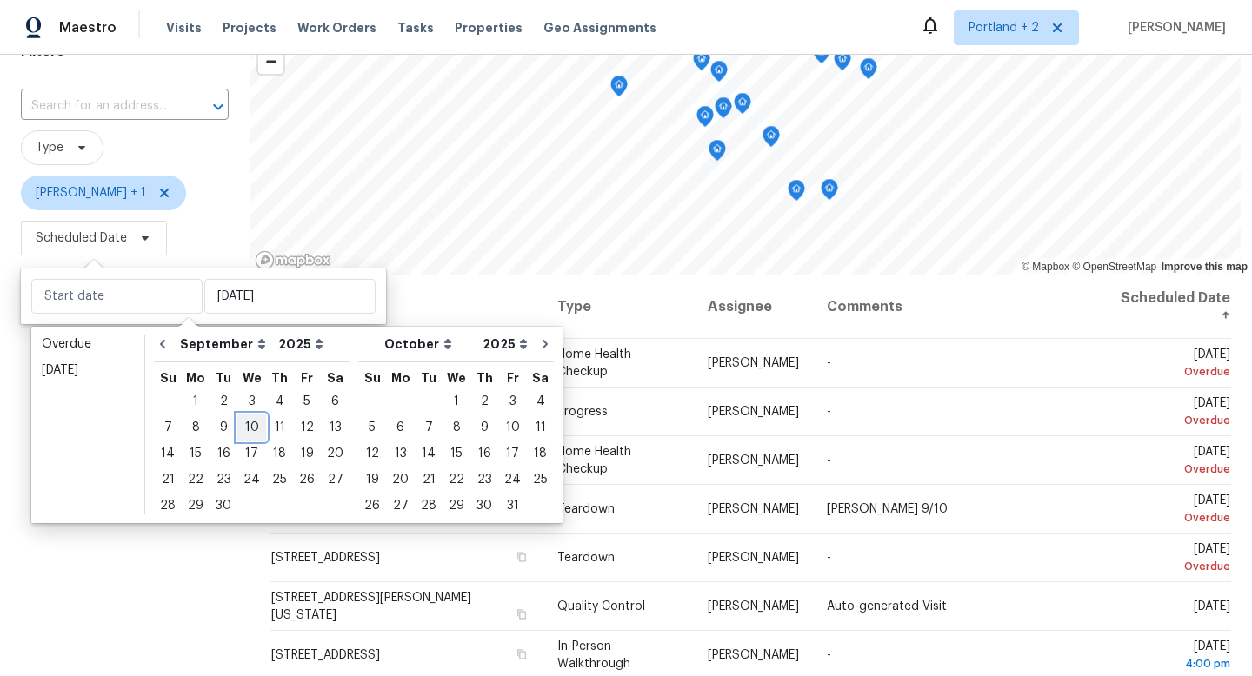
click at [250, 429] on div "10" at bounding box center [251, 428] width 29 height 24
type input "Wed, Sep 10"
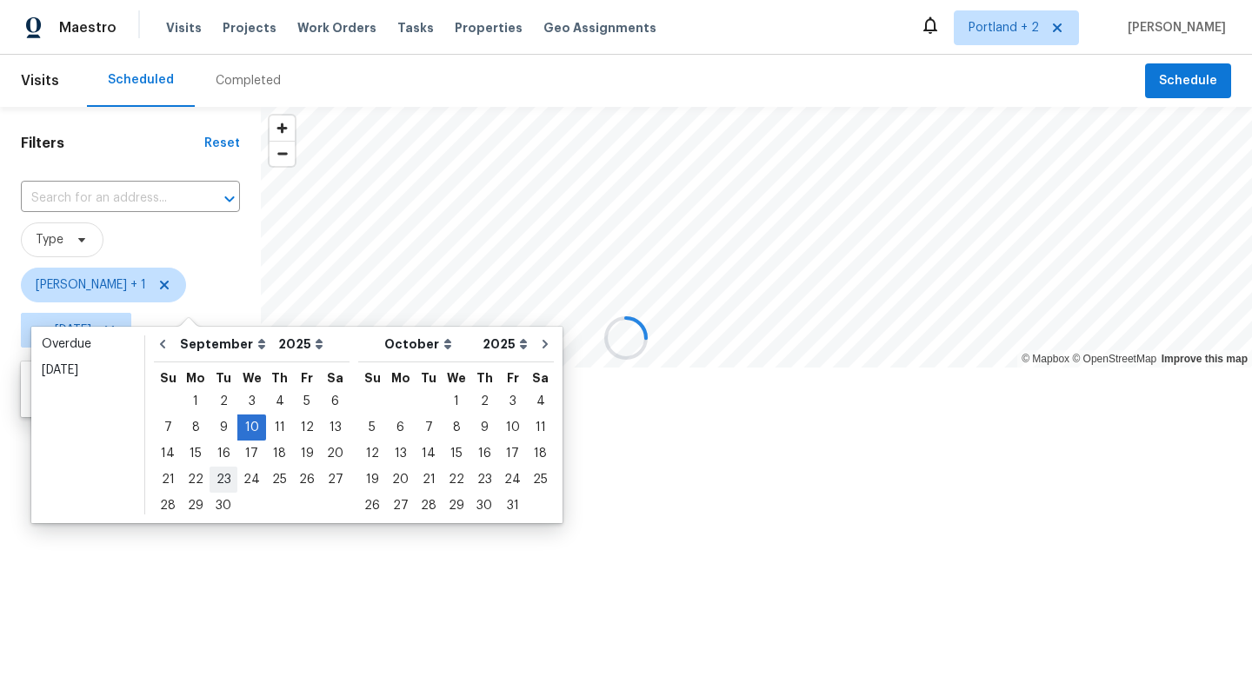
type input "Wed, Sep 10"
type input "Mon, Sep 29"
type input "Wed, Sep 10"
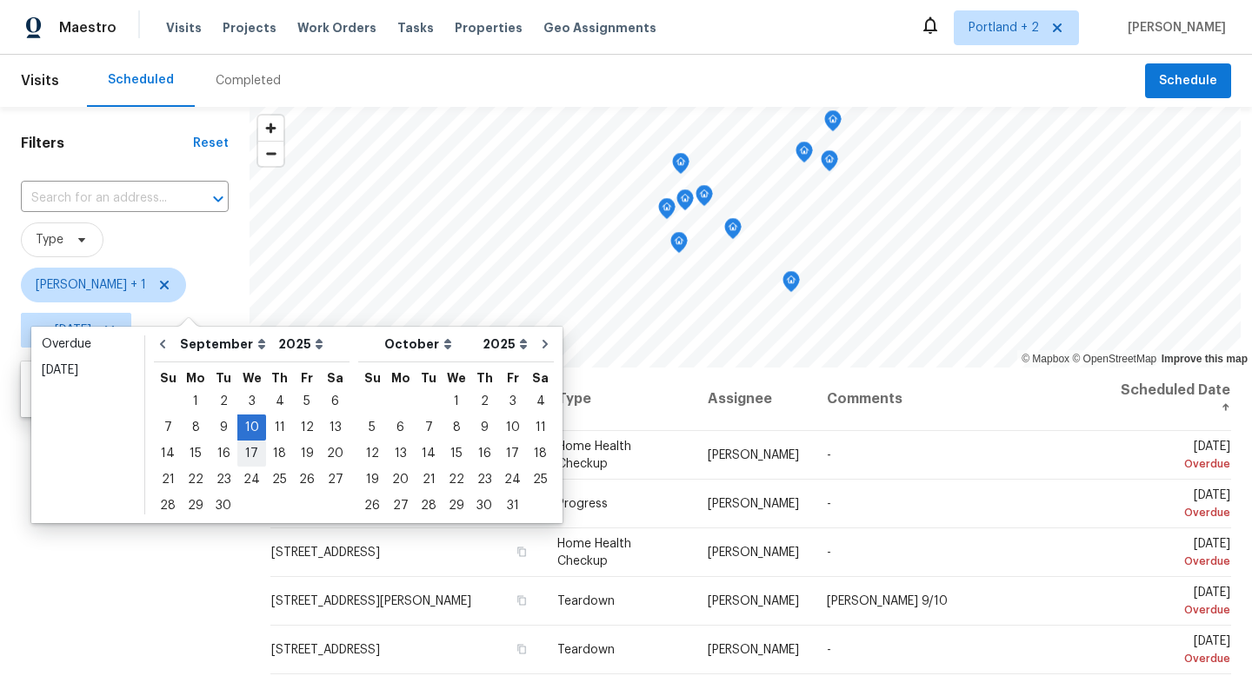
type input "Wed, Sep 10"
type input "Mon, Sep 29"
type input "Wed, Sep 10"
click at [164, 580] on div "Filters Reset ​ Type Karen Mattingley + 1 ∞ - Wed, Sep 10" at bounding box center [125, 508] width 250 height 802
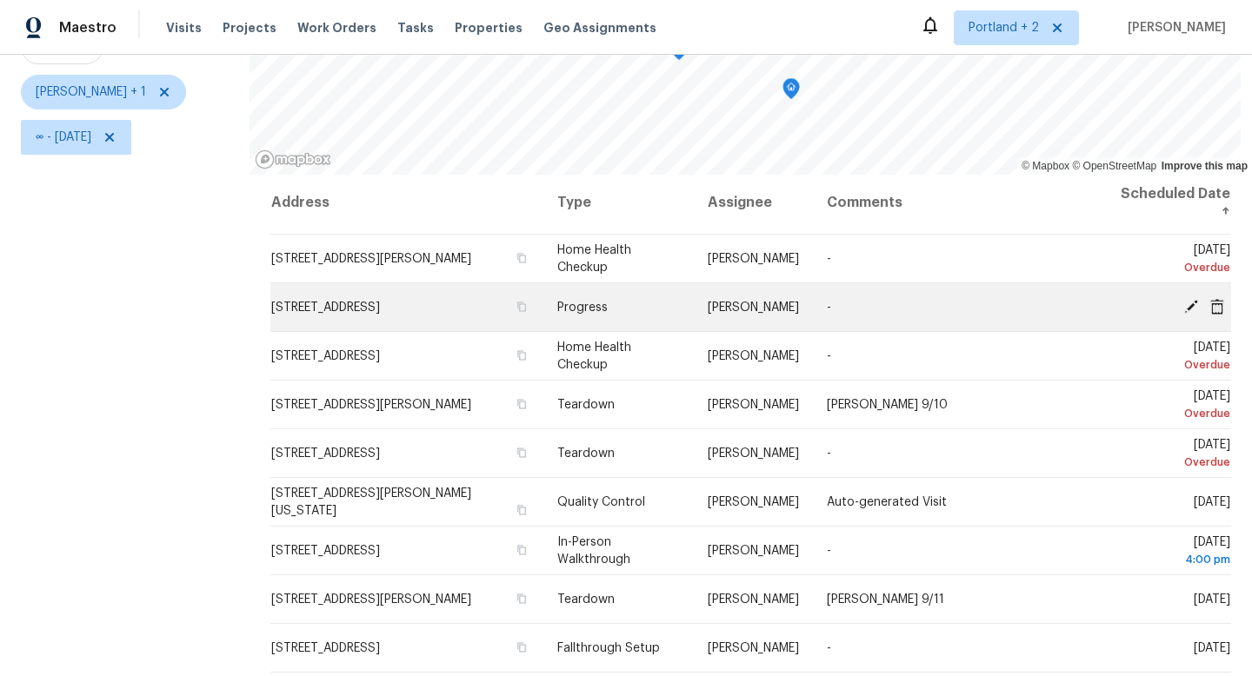
scroll to position [46, 0]
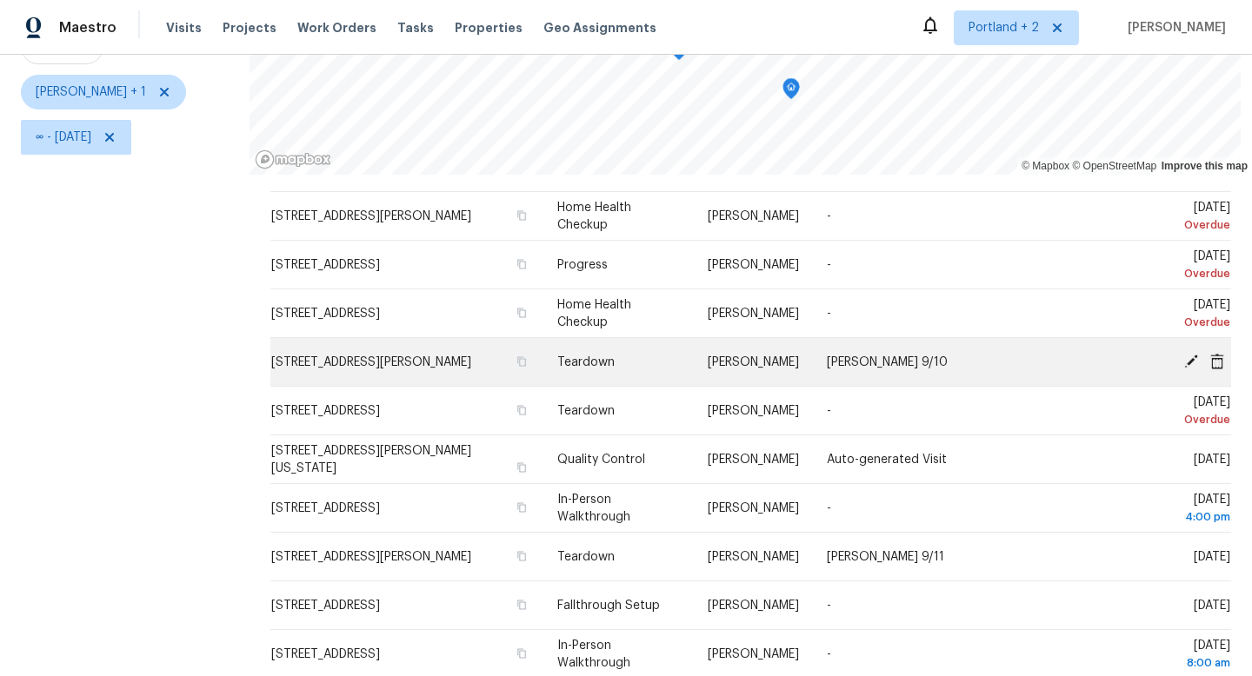
click at [1185, 362] on icon at bounding box center [1191, 361] width 16 height 16
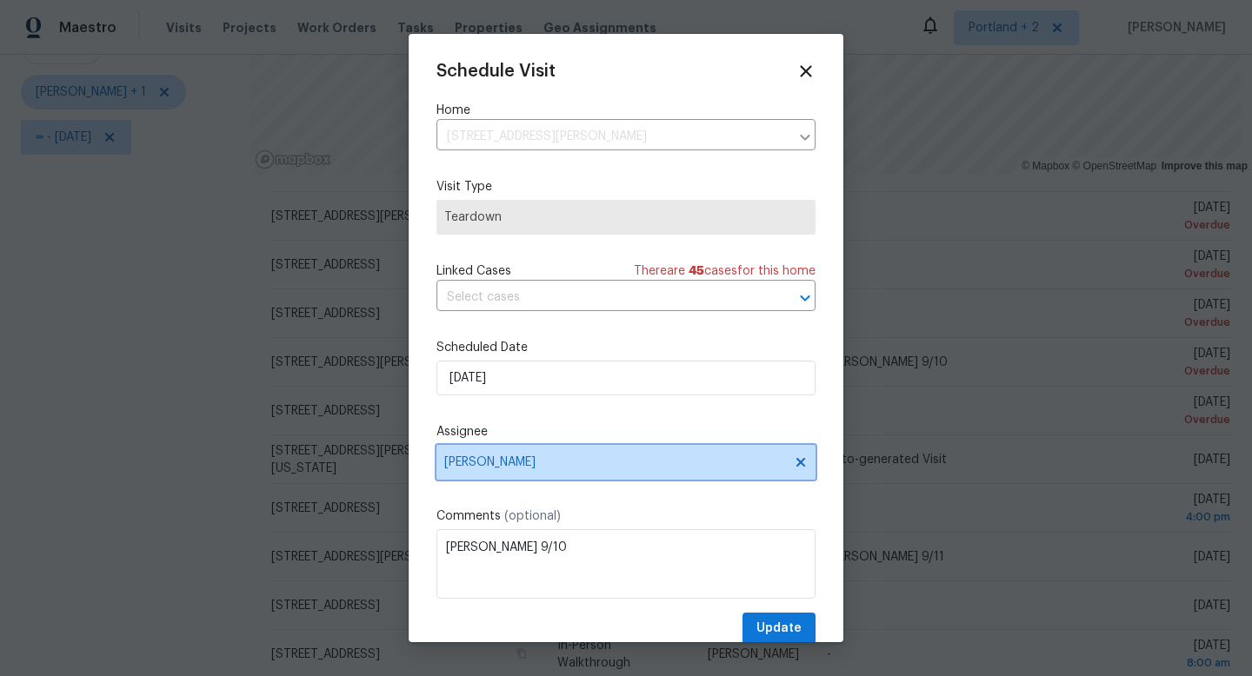
click at [519, 457] on span "[PERSON_NAME]" at bounding box center [614, 463] width 341 height 14
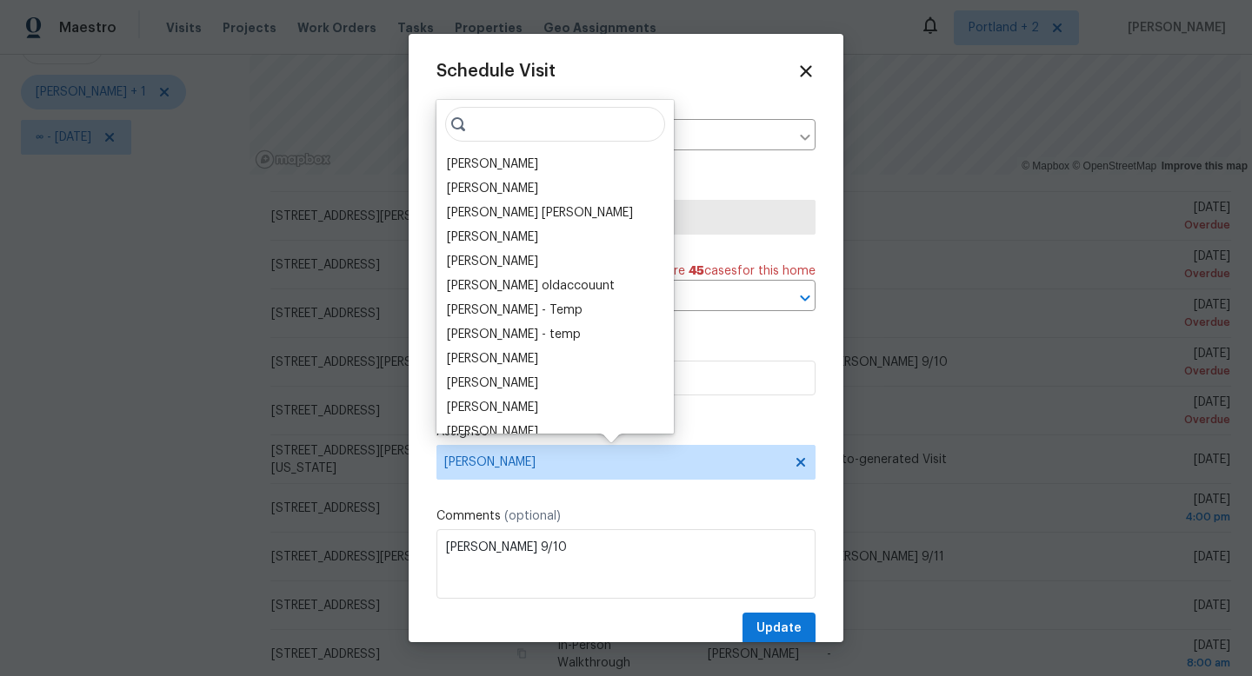
click at [528, 132] on input "search" at bounding box center [555, 124] width 220 height 35
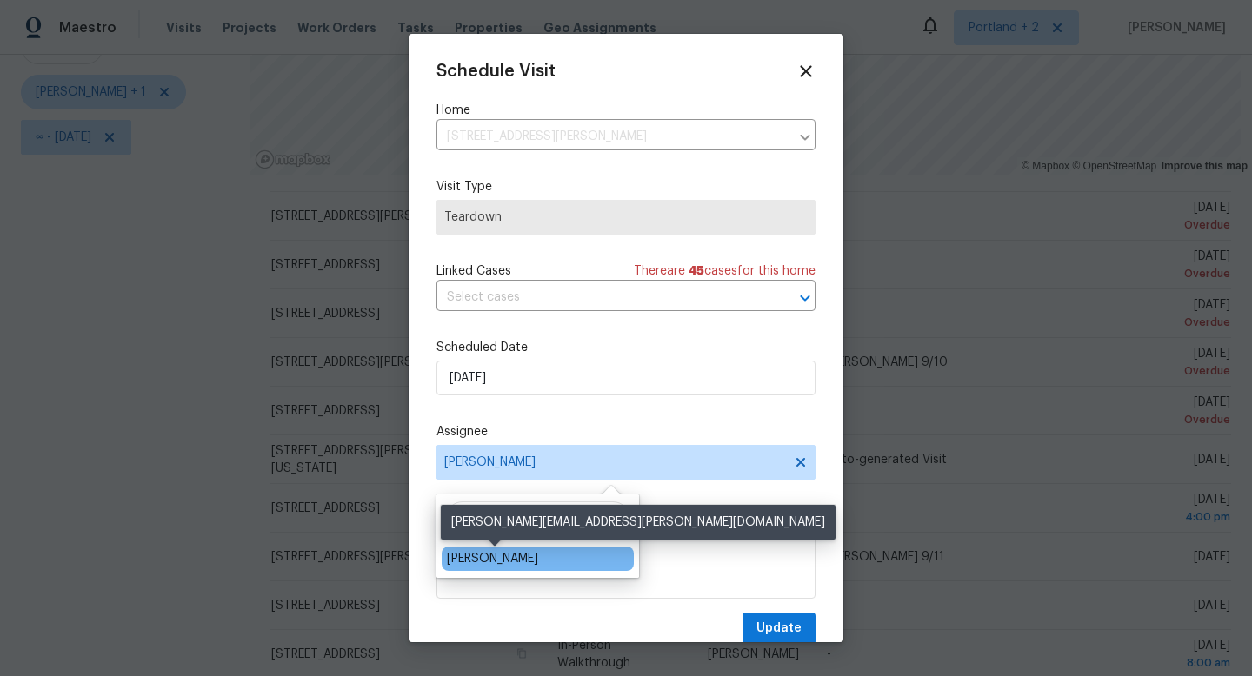
type input "kare"
click at [476, 557] on div "[PERSON_NAME]" at bounding box center [492, 558] width 91 height 17
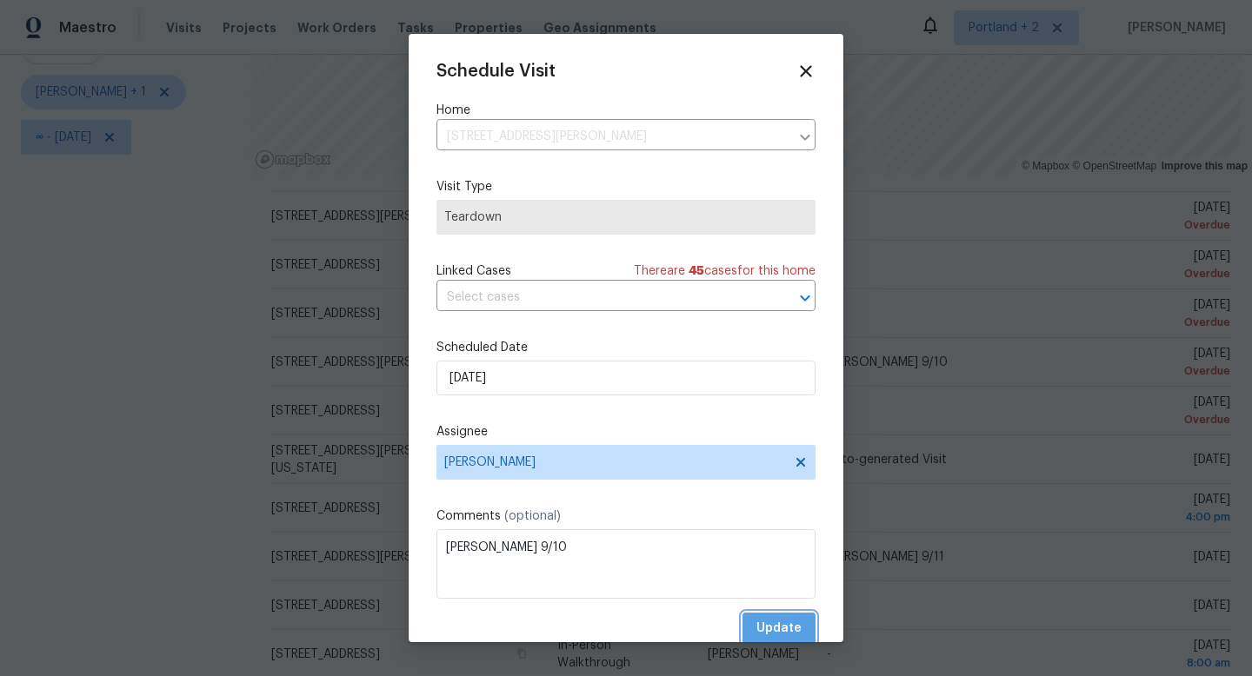
click at [791, 634] on span "Update" at bounding box center [778, 629] width 45 height 22
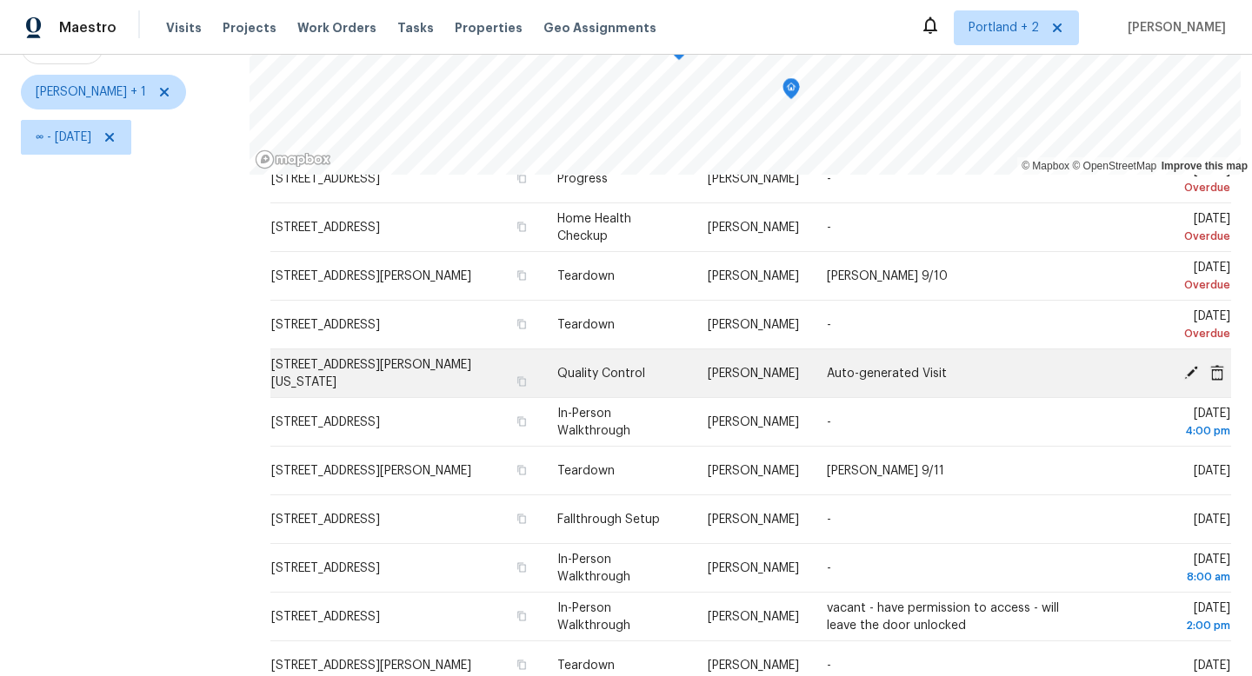
scroll to position [169, 0]
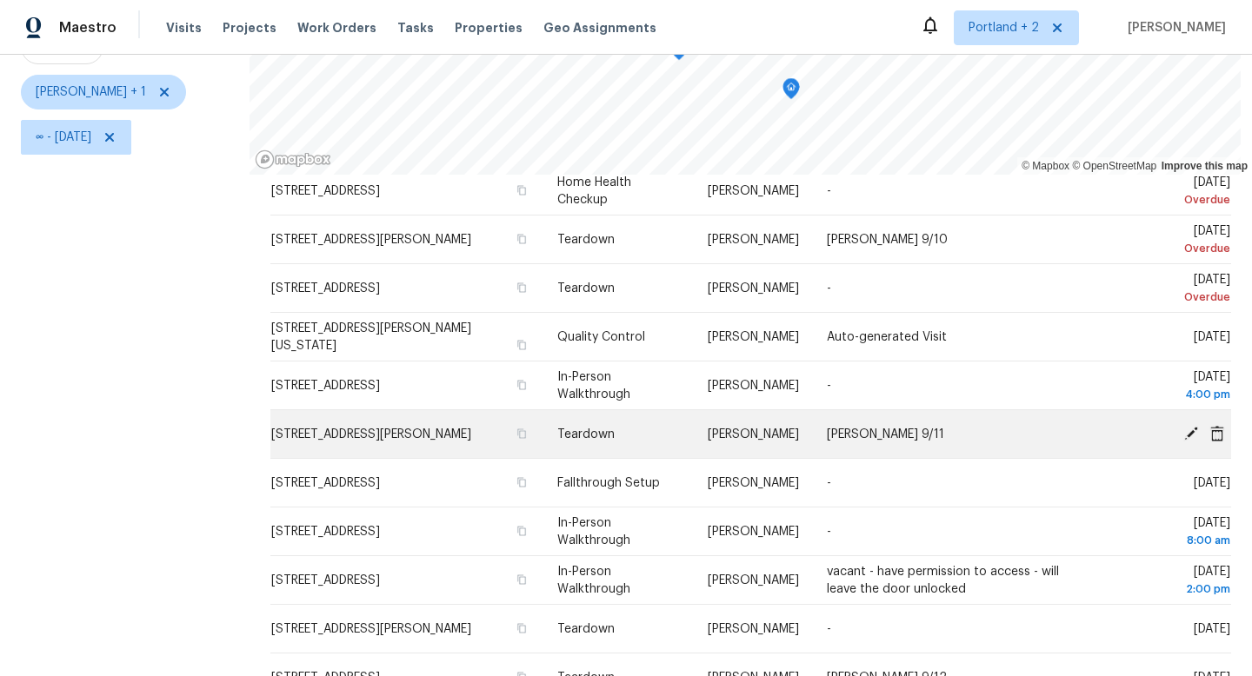
click at [1191, 435] on icon at bounding box center [1191, 433] width 14 height 14
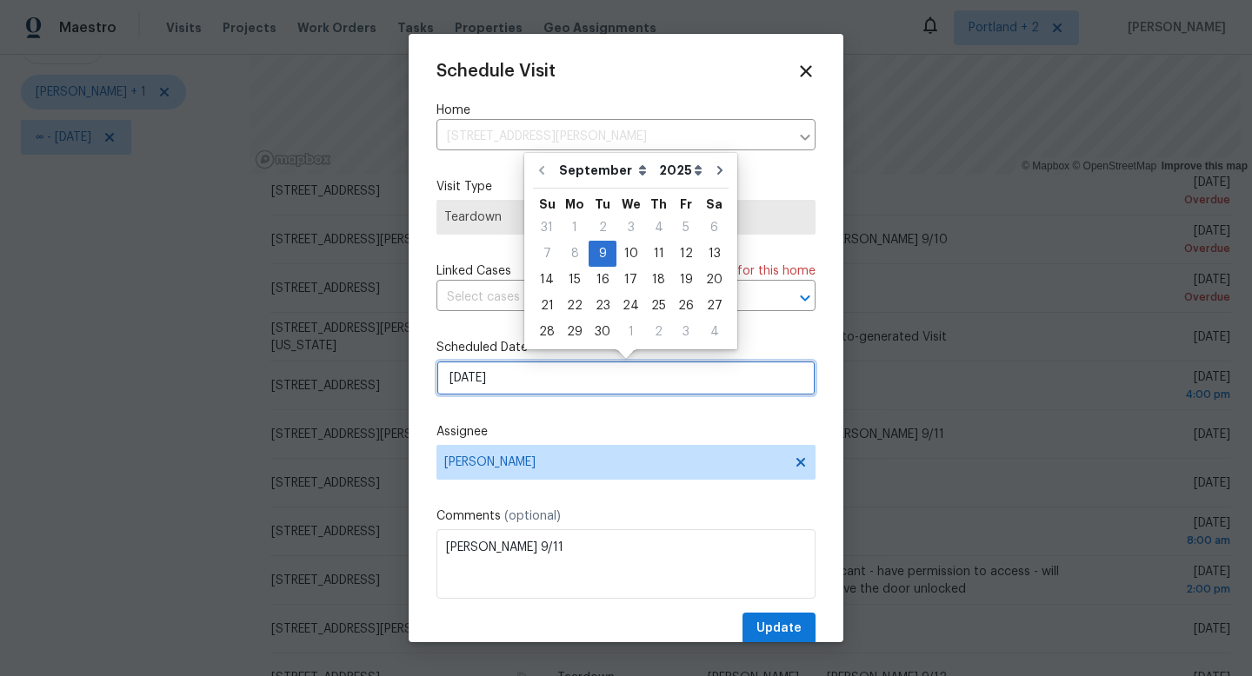
click at [536, 376] on input "9/9/2025" at bounding box center [626, 378] width 379 height 35
click at [632, 253] on div "10" at bounding box center [631, 254] width 29 height 24
click at [518, 381] on input "9/10/2025" at bounding box center [626, 378] width 379 height 35
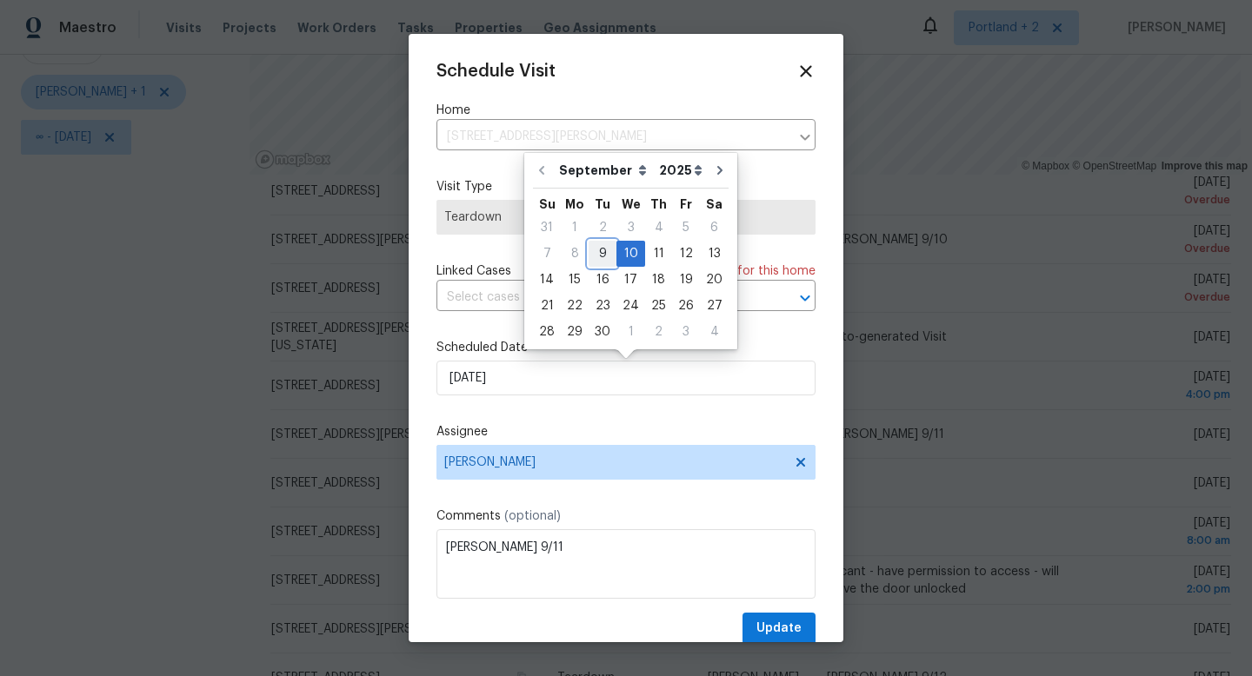
click at [605, 245] on div "9" at bounding box center [603, 254] width 28 height 24
type input "9/9/2025"
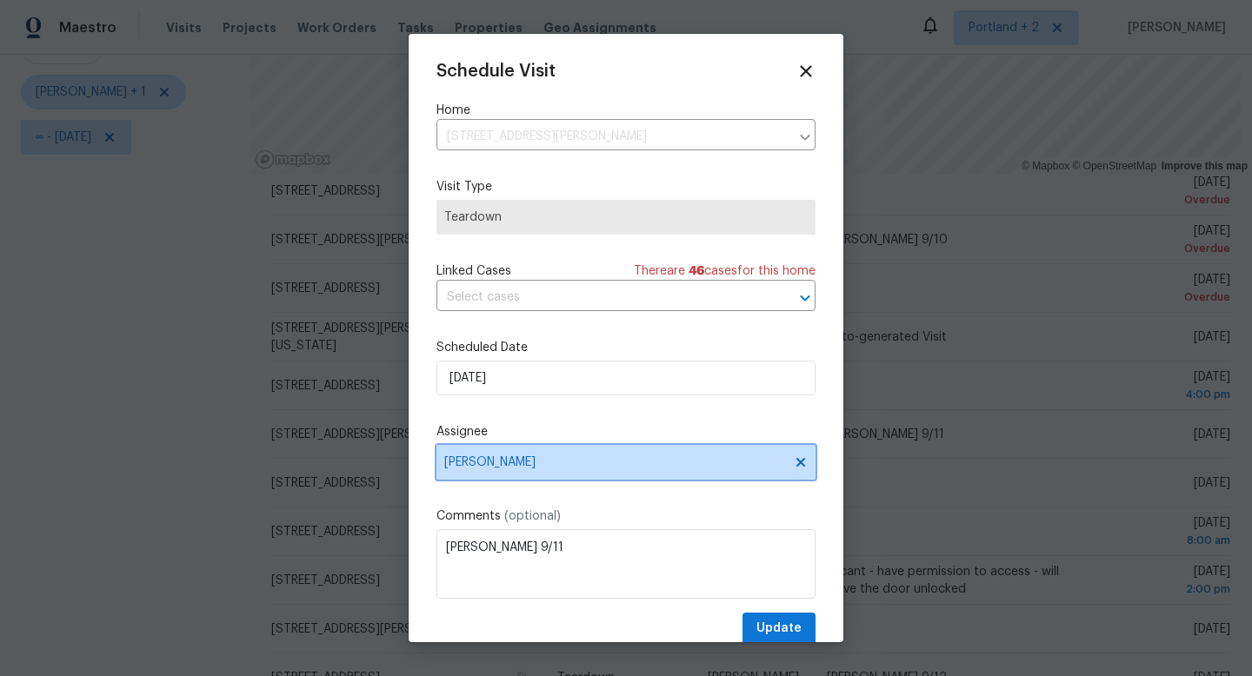
click at [551, 454] on span "[PERSON_NAME]" at bounding box center [626, 462] width 379 height 35
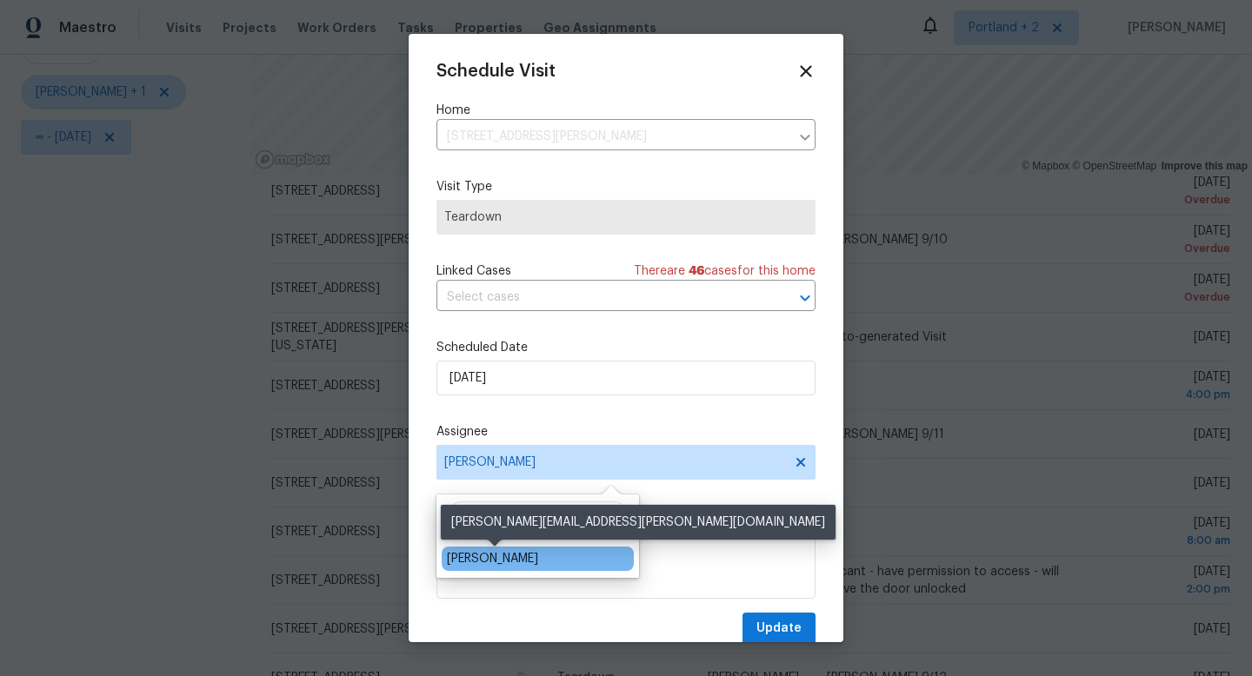
type input "Kar"
click at [504, 563] on div "[PERSON_NAME]" at bounding box center [492, 558] width 91 height 17
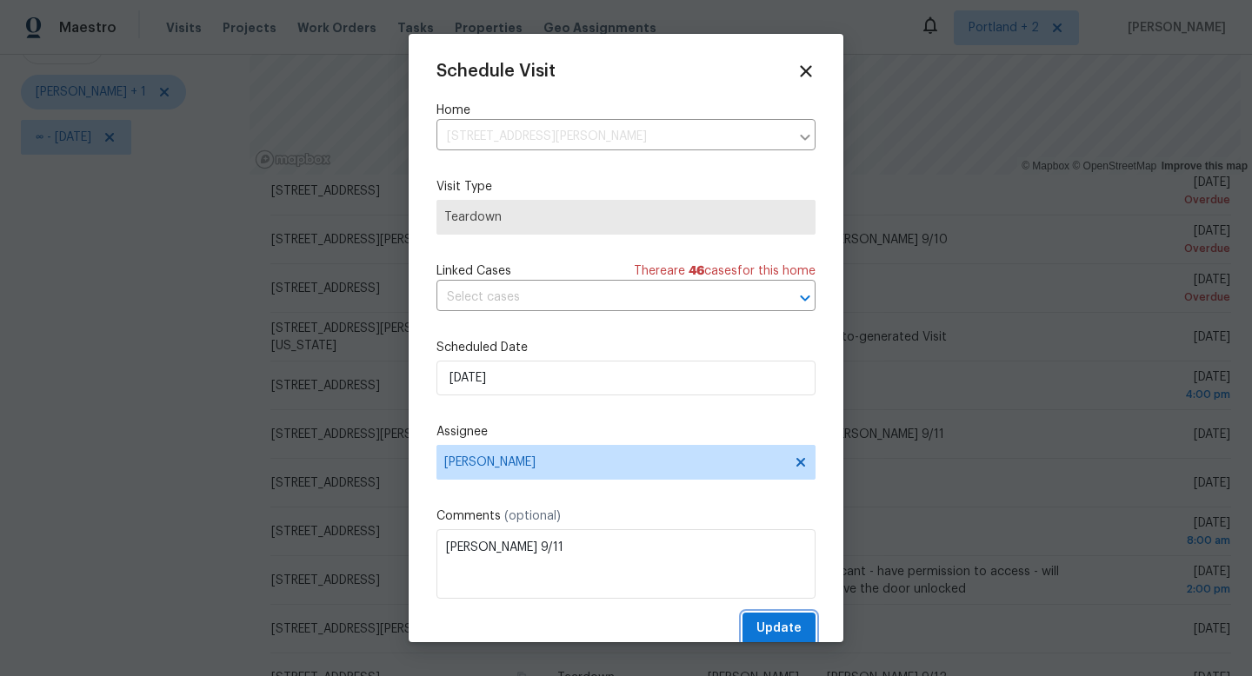
click at [772, 627] on span "Update" at bounding box center [778, 629] width 45 height 22
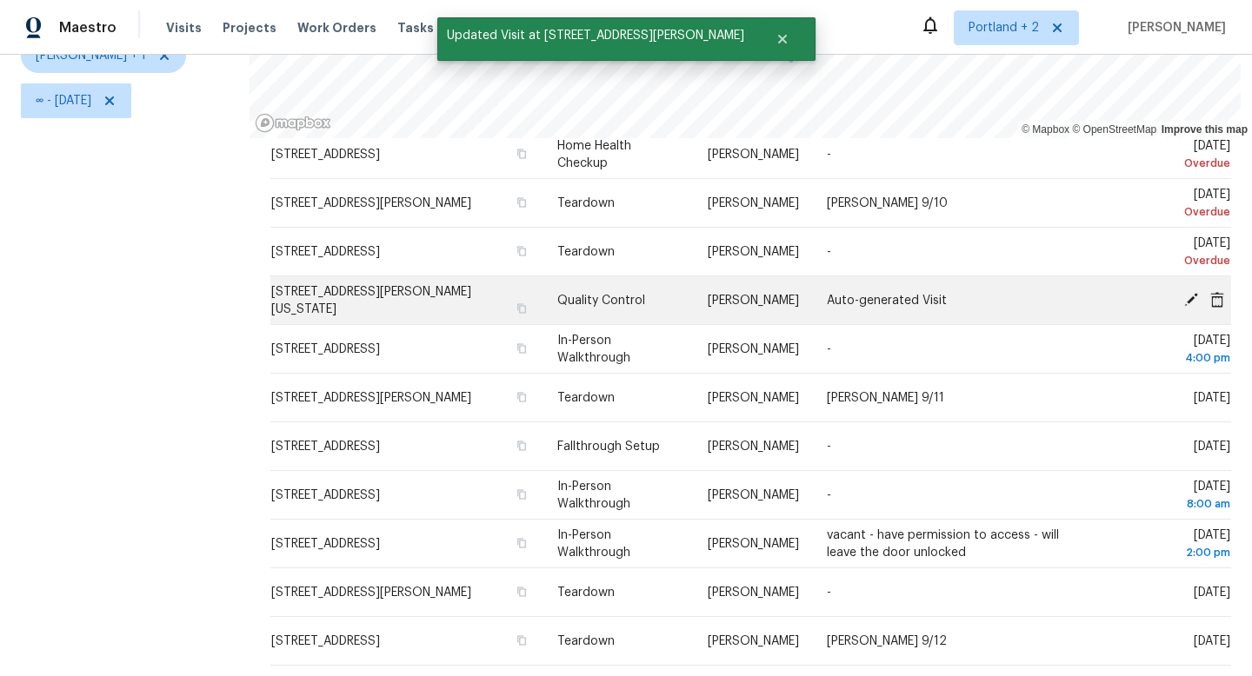
scroll to position [232, 0]
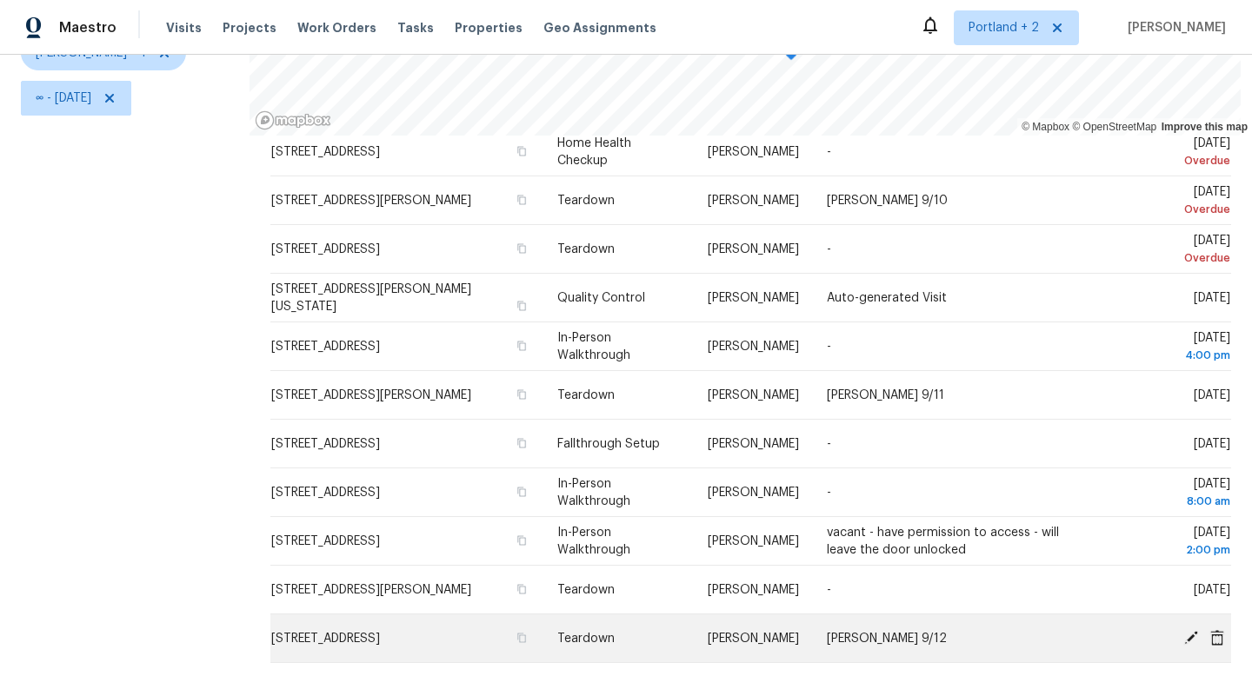
click at [1189, 633] on icon at bounding box center [1191, 638] width 16 height 16
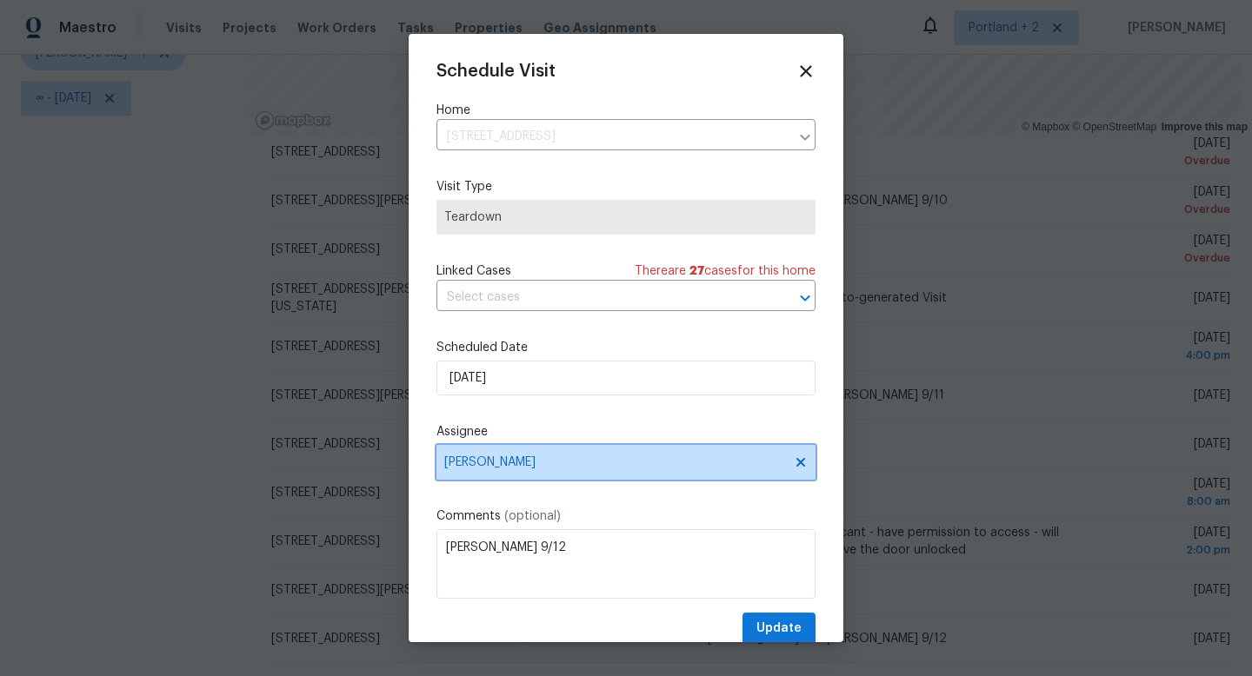
click at [613, 448] on span "[PERSON_NAME]" at bounding box center [626, 462] width 379 height 35
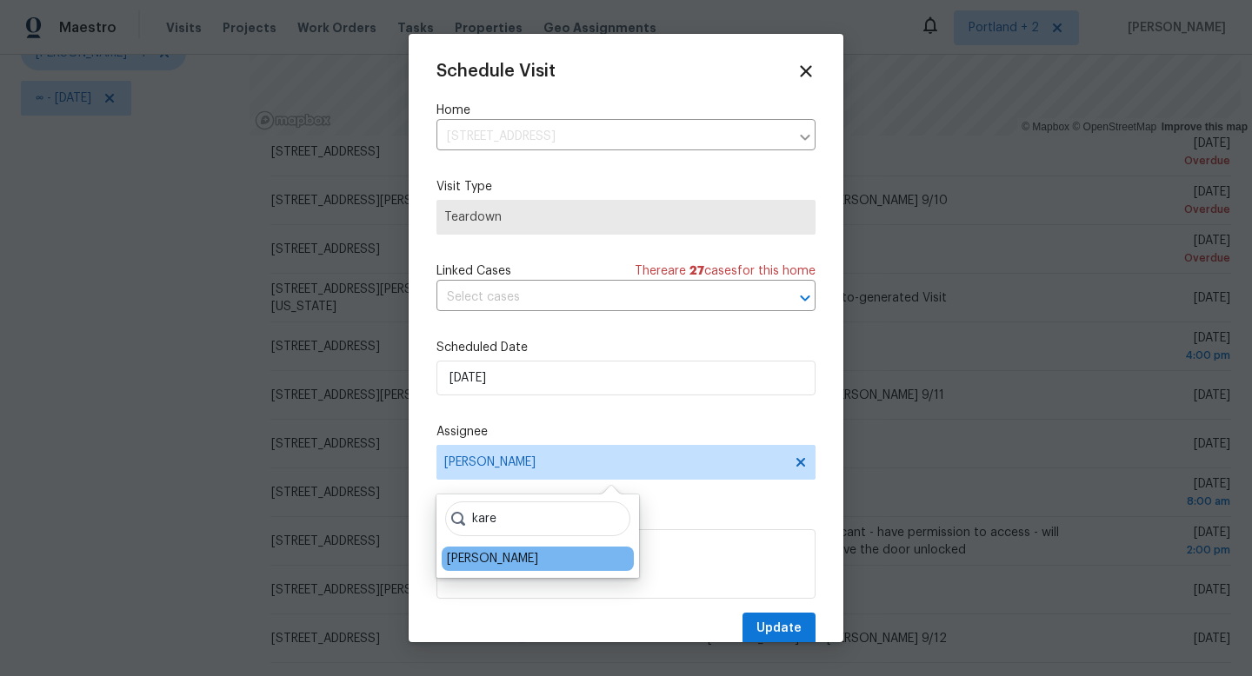
type input "kare"
click at [510, 557] on div "[PERSON_NAME]" at bounding box center [492, 558] width 91 height 17
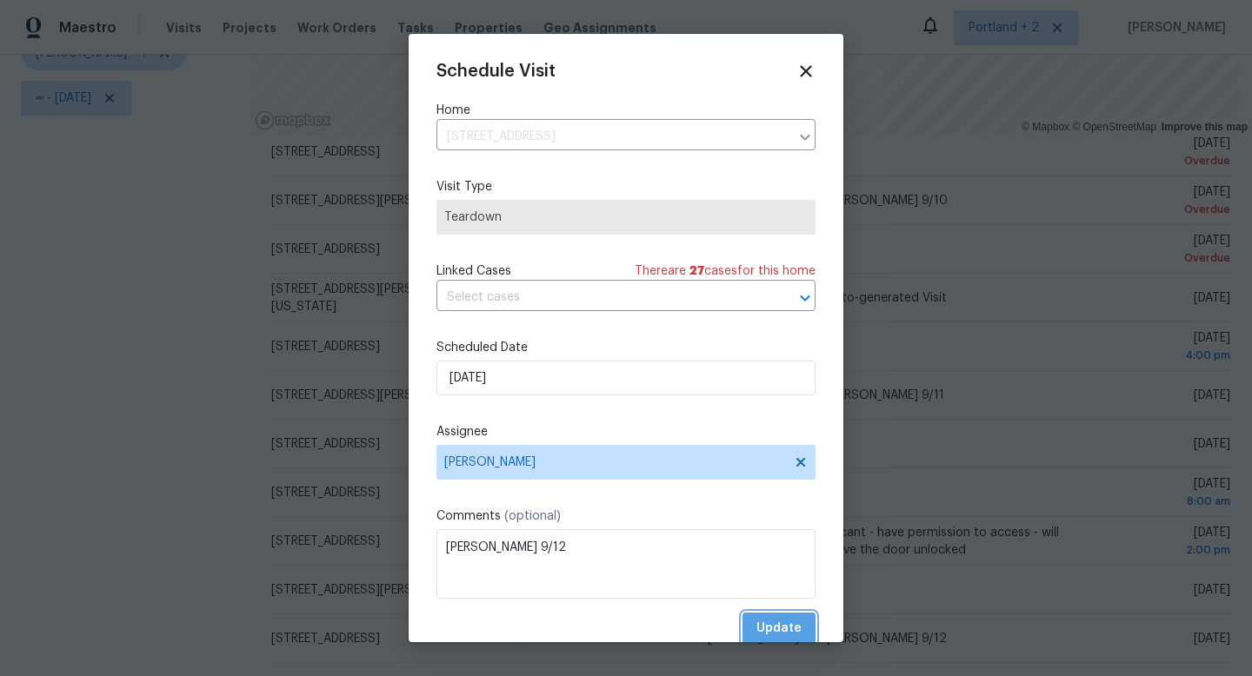
click at [777, 626] on span "Update" at bounding box center [778, 629] width 45 height 22
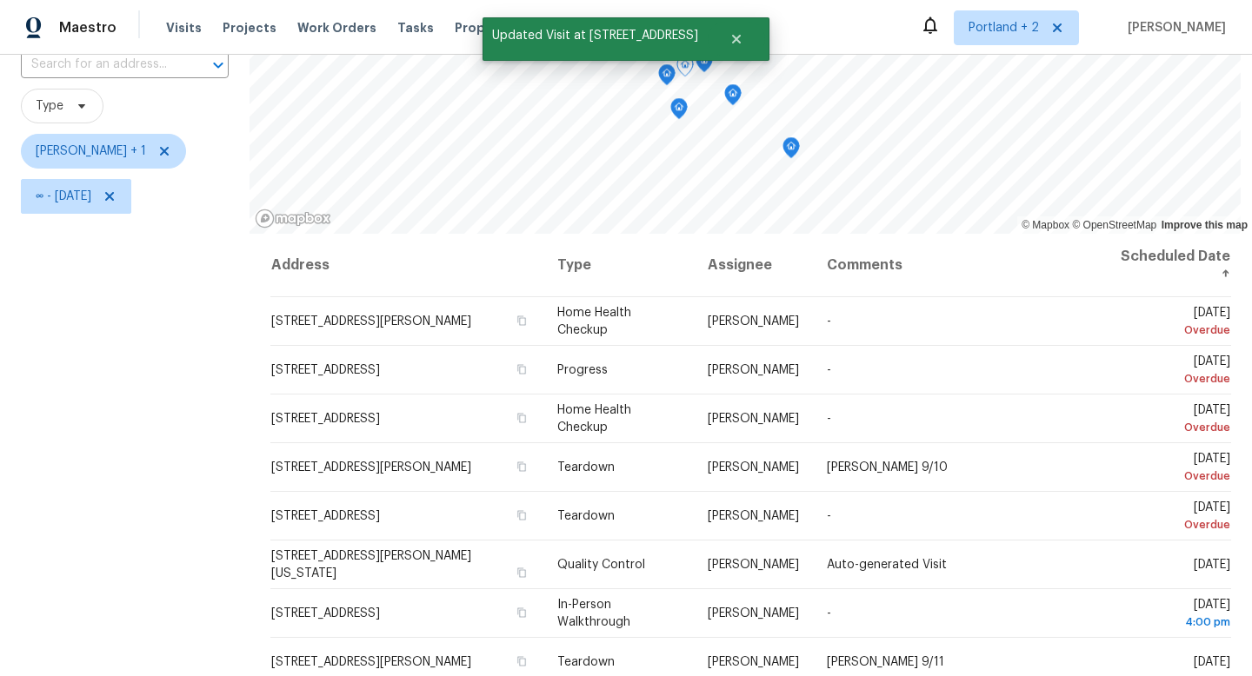
scroll to position [71, 0]
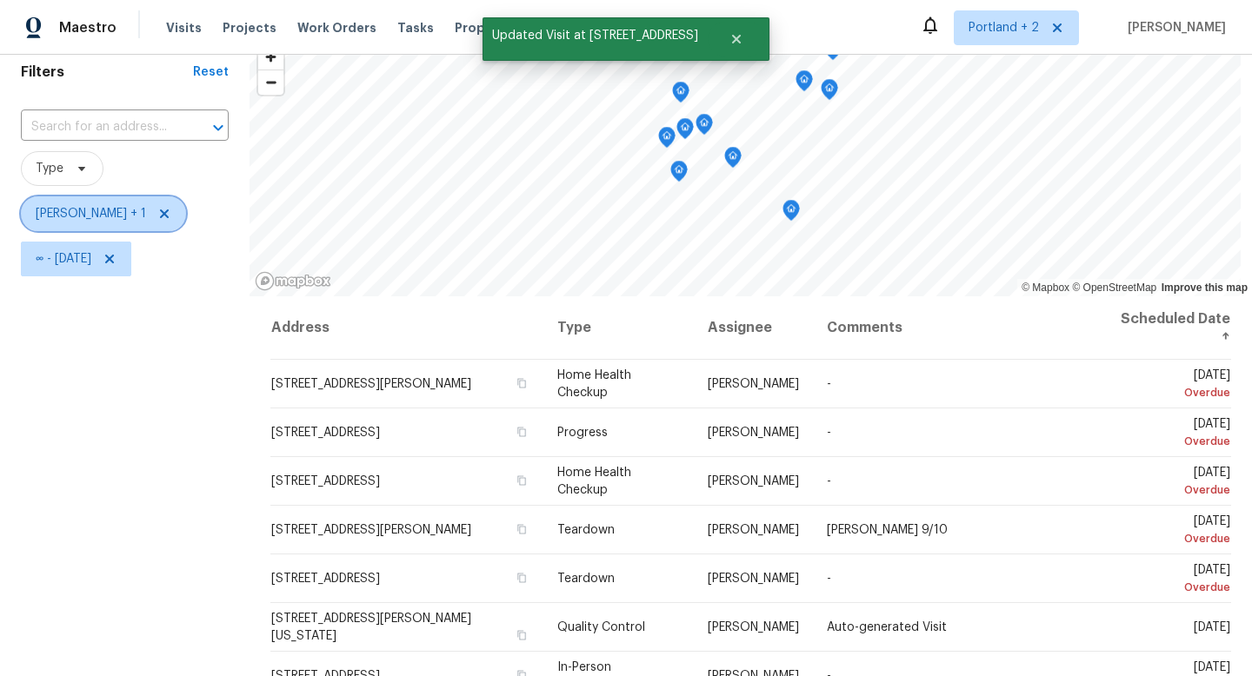
click at [110, 222] on span "Karen Mattingley + 1" at bounding box center [91, 213] width 110 height 17
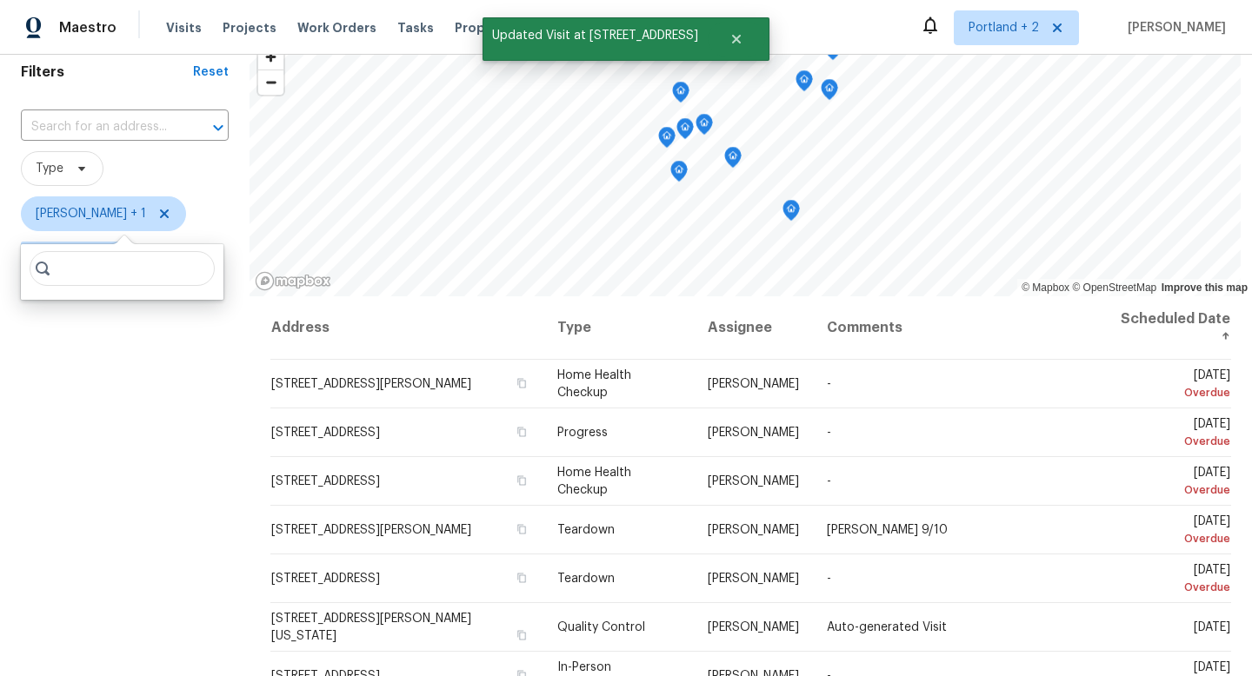
click at [88, 263] on input "search" at bounding box center [122, 268] width 185 height 35
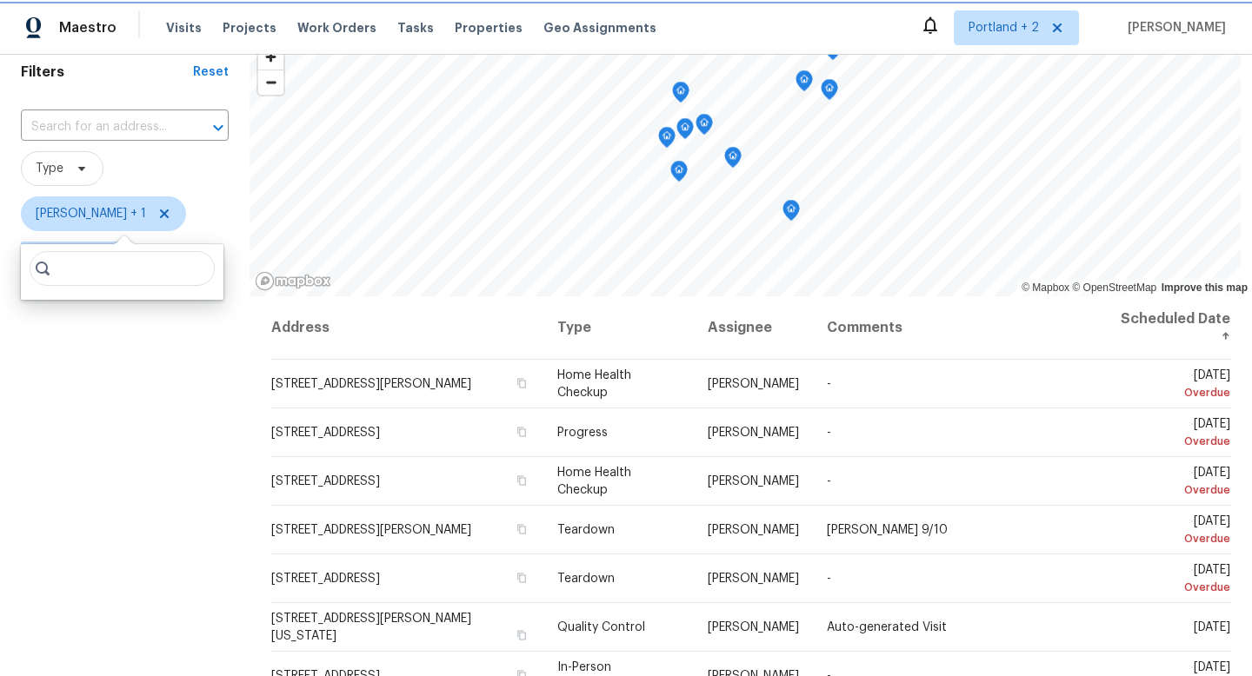
click at [102, 218] on span "Karen Mattingley + 1" at bounding box center [91, 213] width 110 height 17
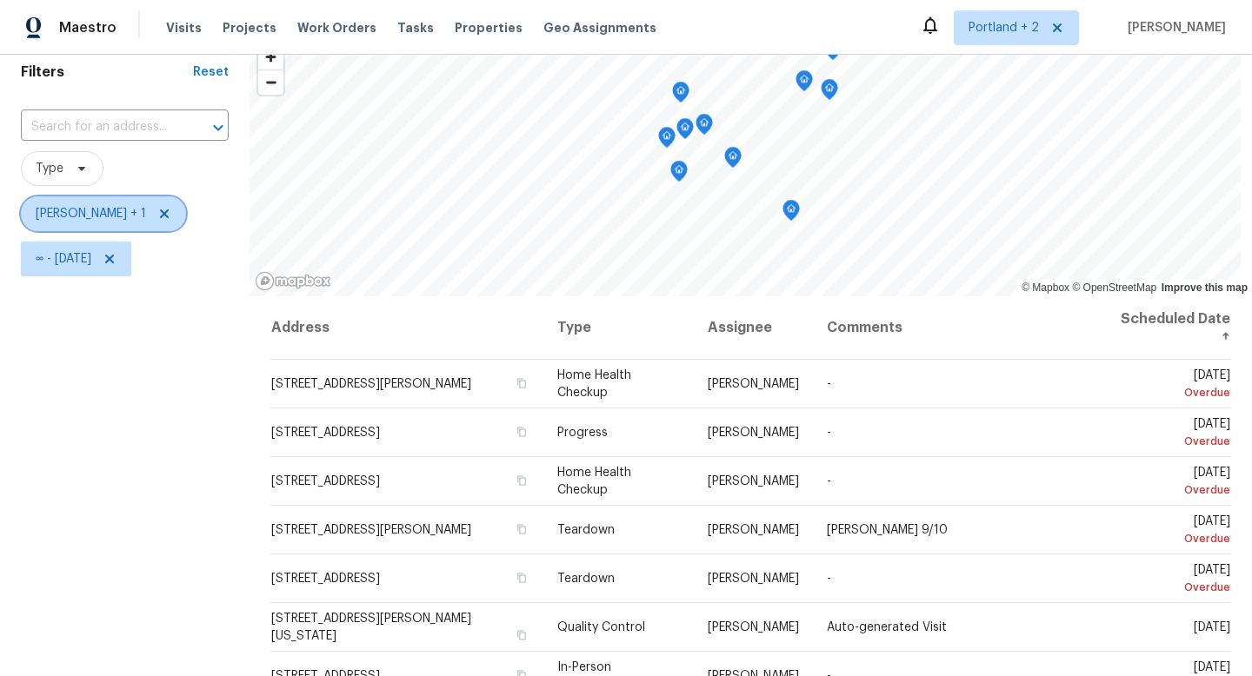
click at [102, 203] on span "Karen Mattingley + 1" at bounding box center [103, 214] width 165 height 35
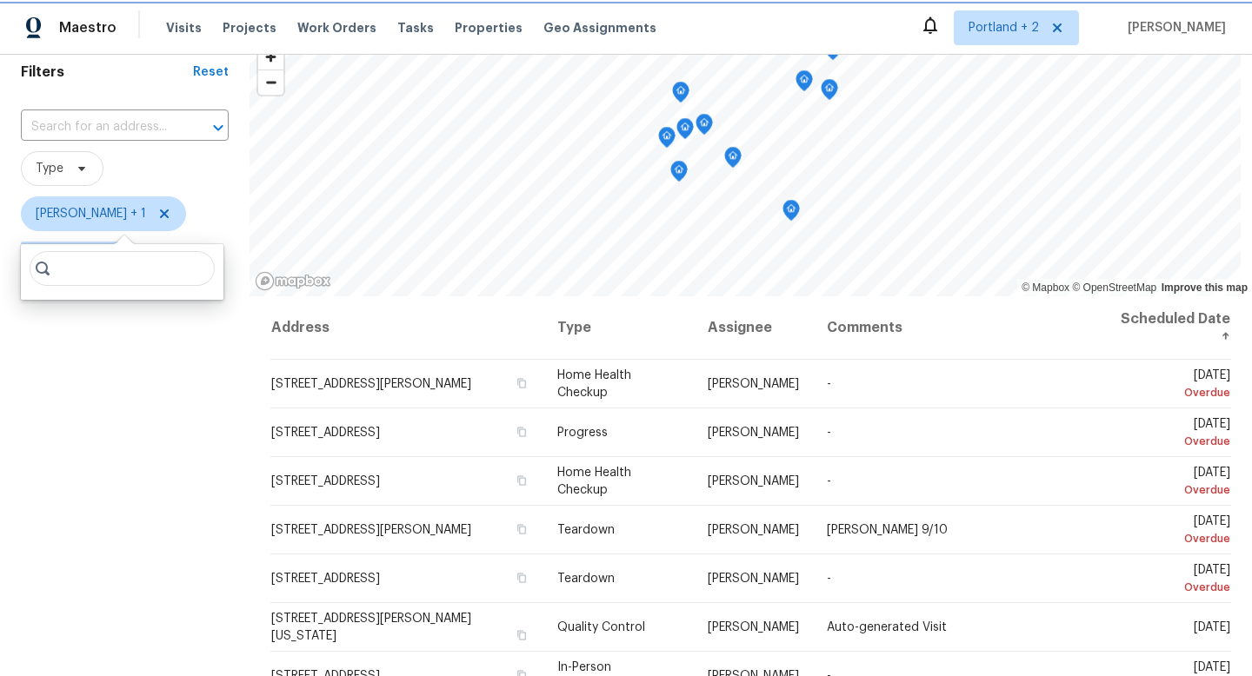
click at [146, 209] on span "Karen Mattingley + 1" at bounding box center [91, 213] width 110 height 17
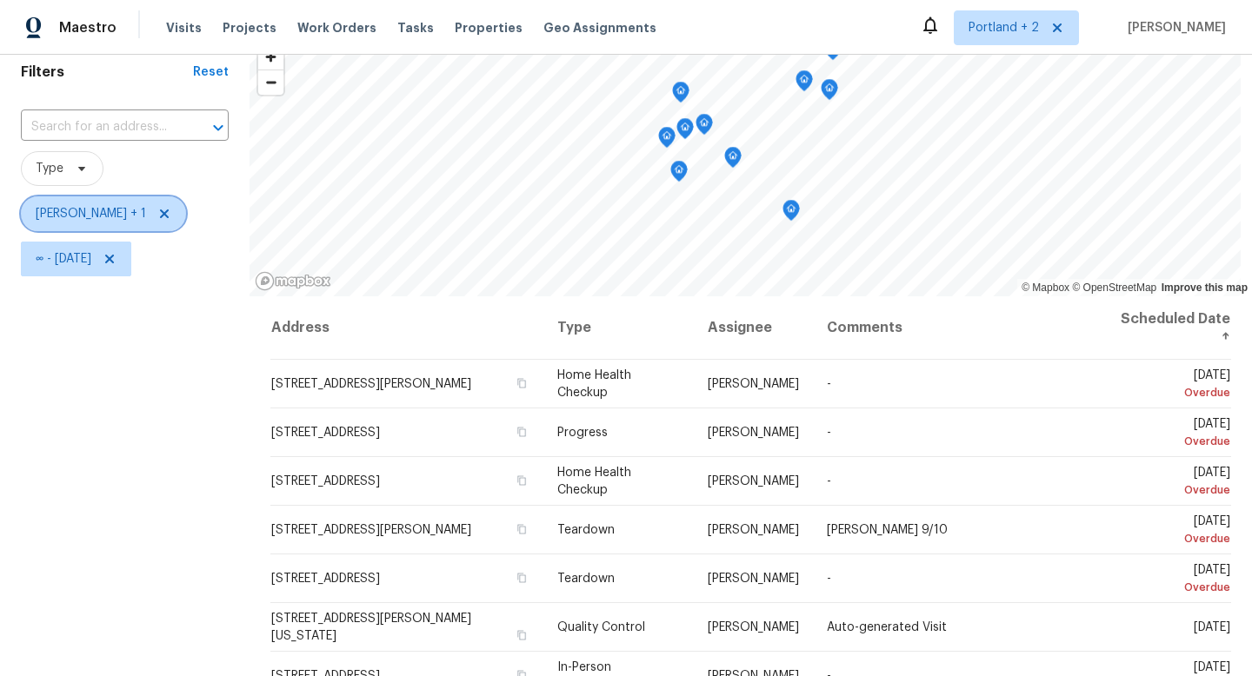
click at [163, 209] on icon at bounding box center [164, 214] width 14 height 14
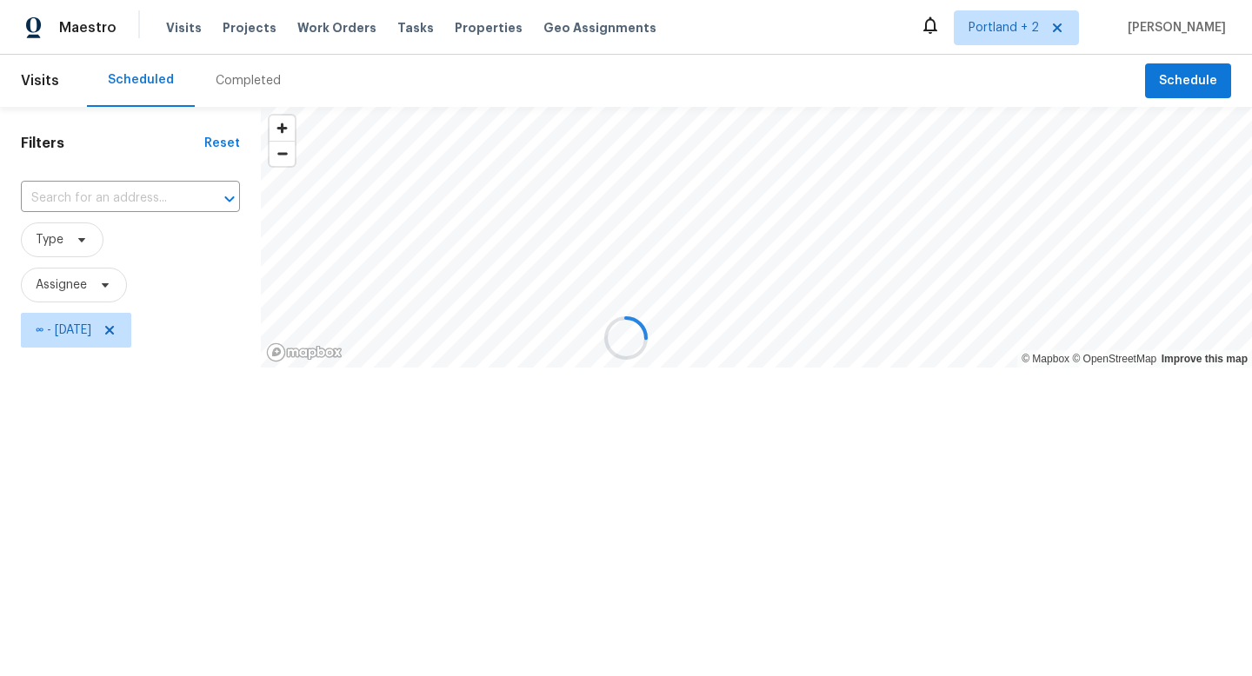
click at [77, 282] on div at bounding box center [626, 338] width 1252 height 676
click at [102, 290] on div at bounding box center [626, 338] width 1252 height 676
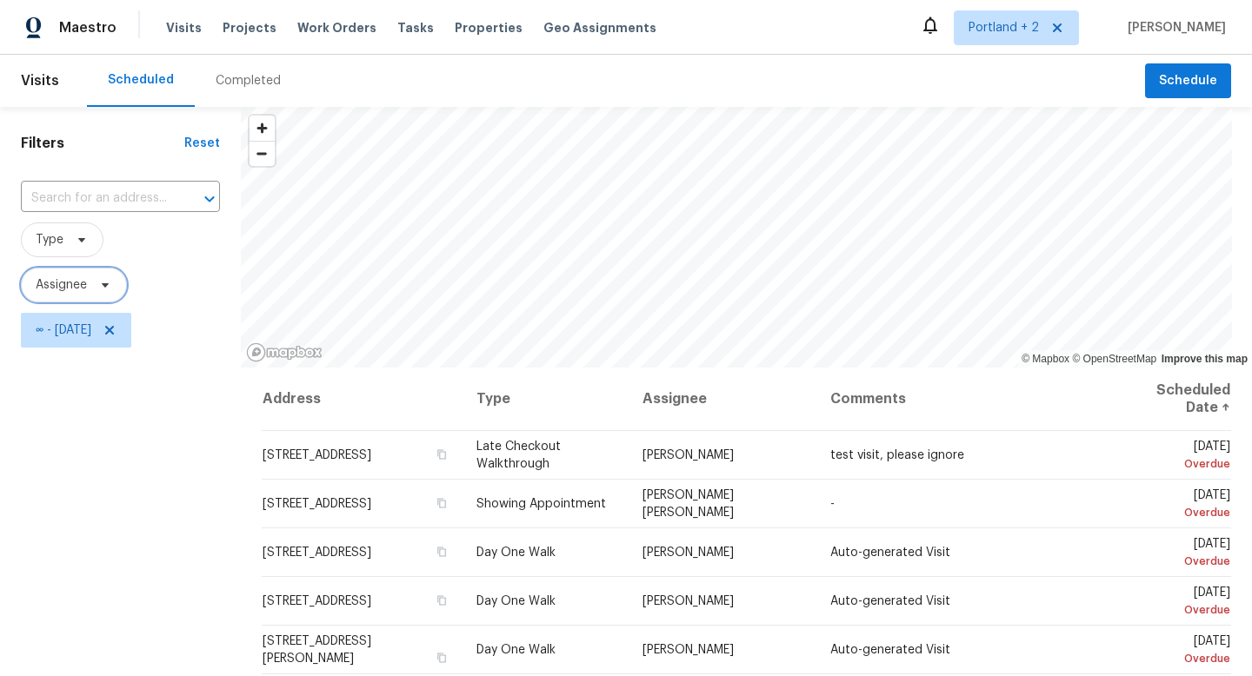
click at [110, 286] on icon at bounding box center [105, 285] width 14 height 14
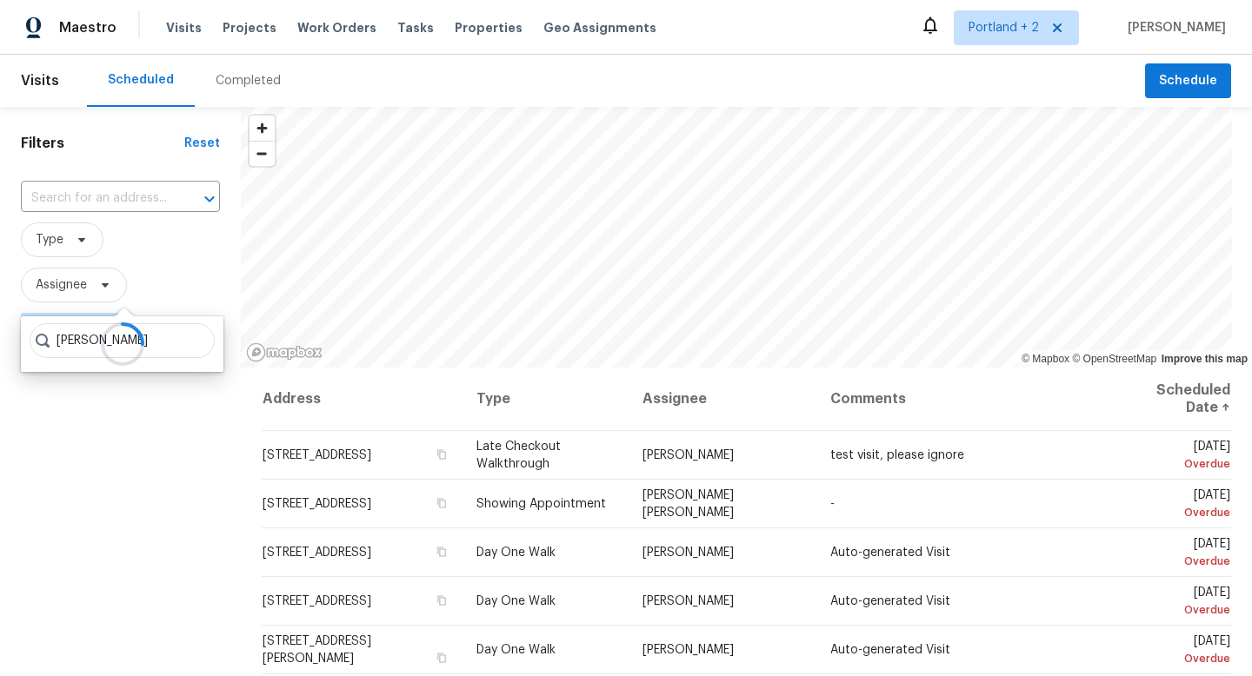
type input "karen mattingley"
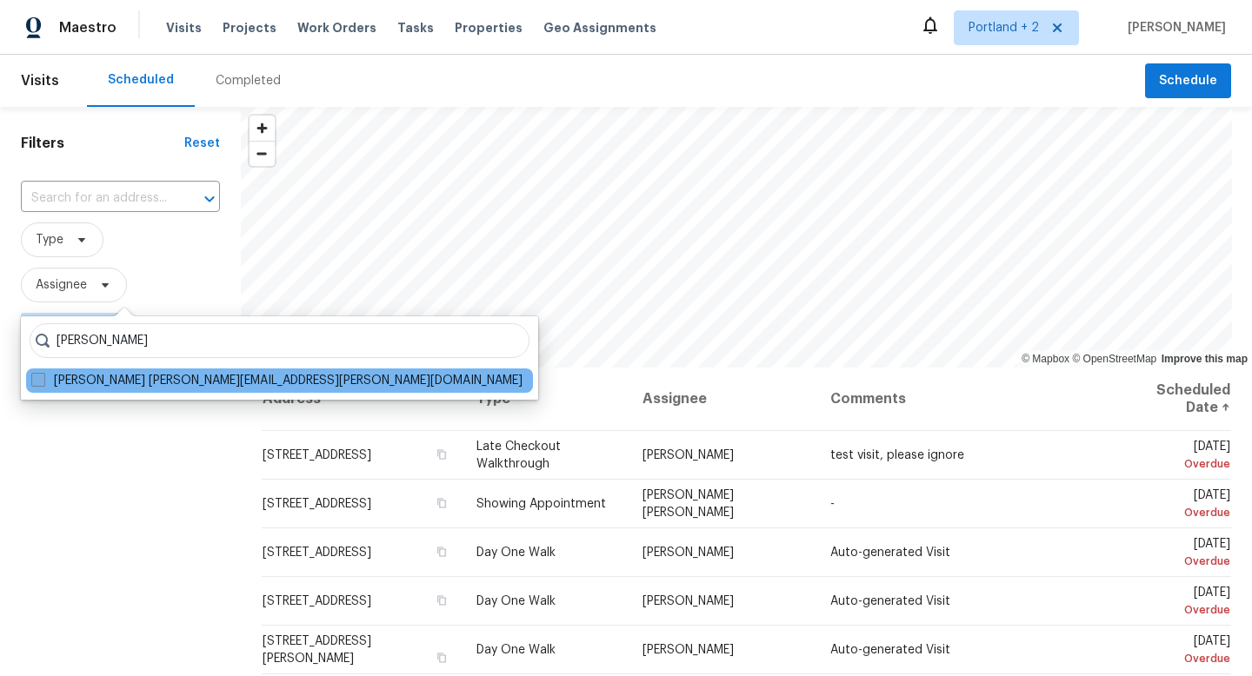
click at [107, 377] on label "Karen Mattingley karen.mattingley@opendoor.com" at bounding box center [276, 380] width 491 height 17
click at [43, 377] on input "Karen Mattingley karen.mattingley@opendoor.com" at bounding box center [36, 377] width 11 height 11
checkbox input "true"
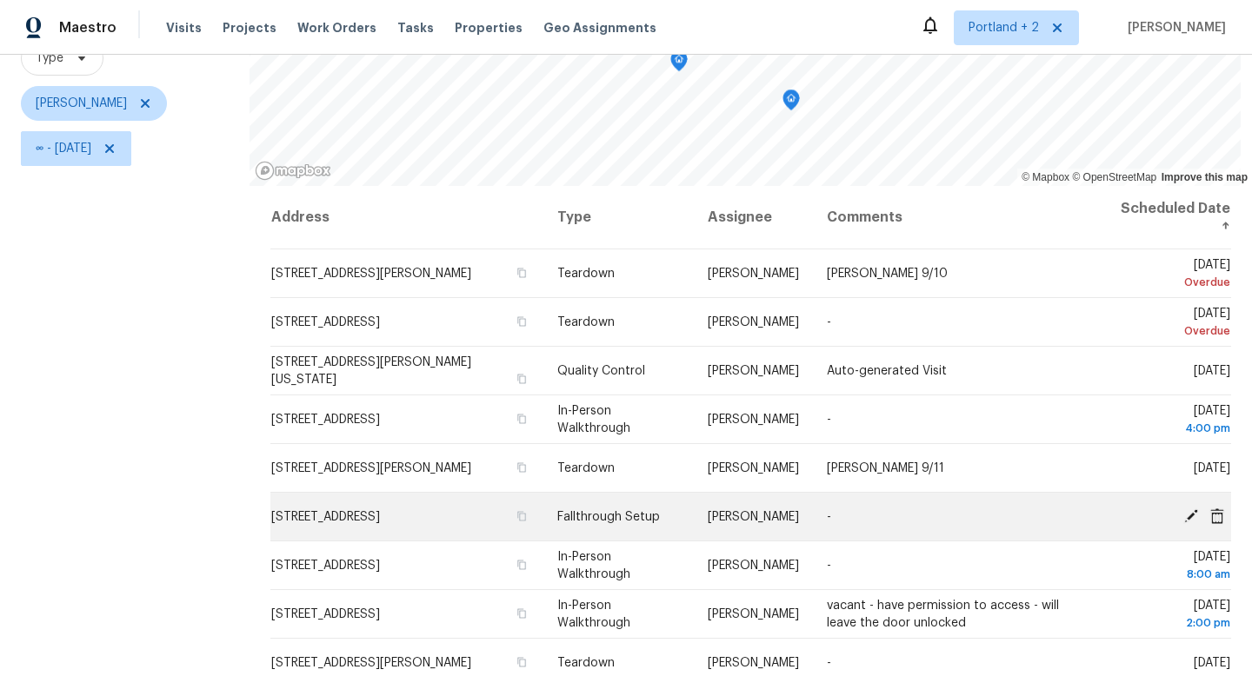
scroll to position [180, 0]
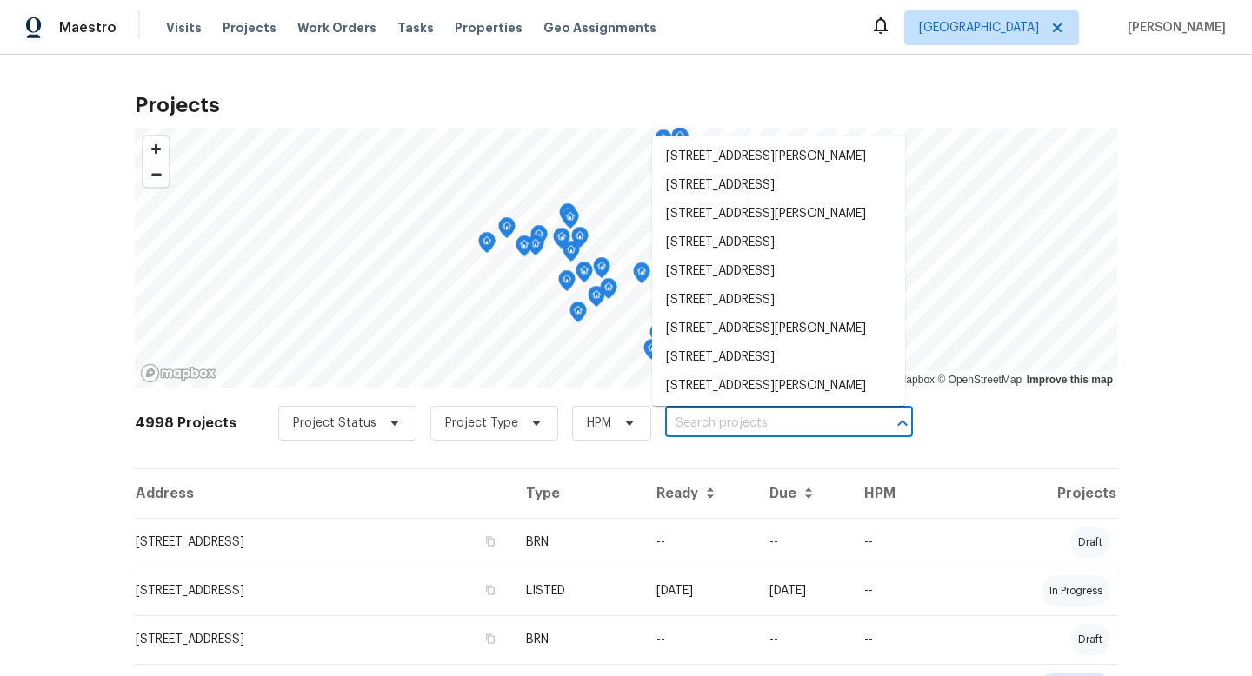
click at [760, 417] on input "text" at bounding box center [764, 423] width 199 height 27
paste input "[STREET_ADDRESS][PERSON_NAME]"
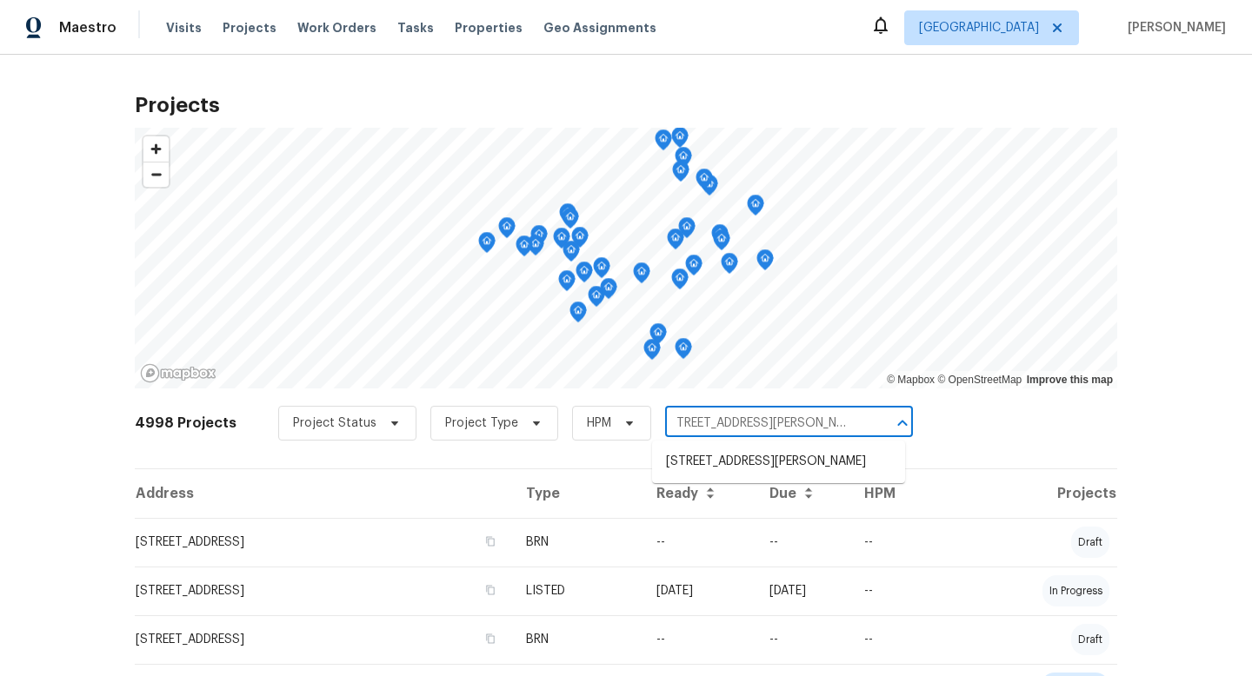
type input "[STREET_ADDRESS][PERSON_NAME]"
click at [765, 477] on li "[STREET_ADDRESS][PERSON_NAME]" at bounding box center [778, 462] width 253 height 29
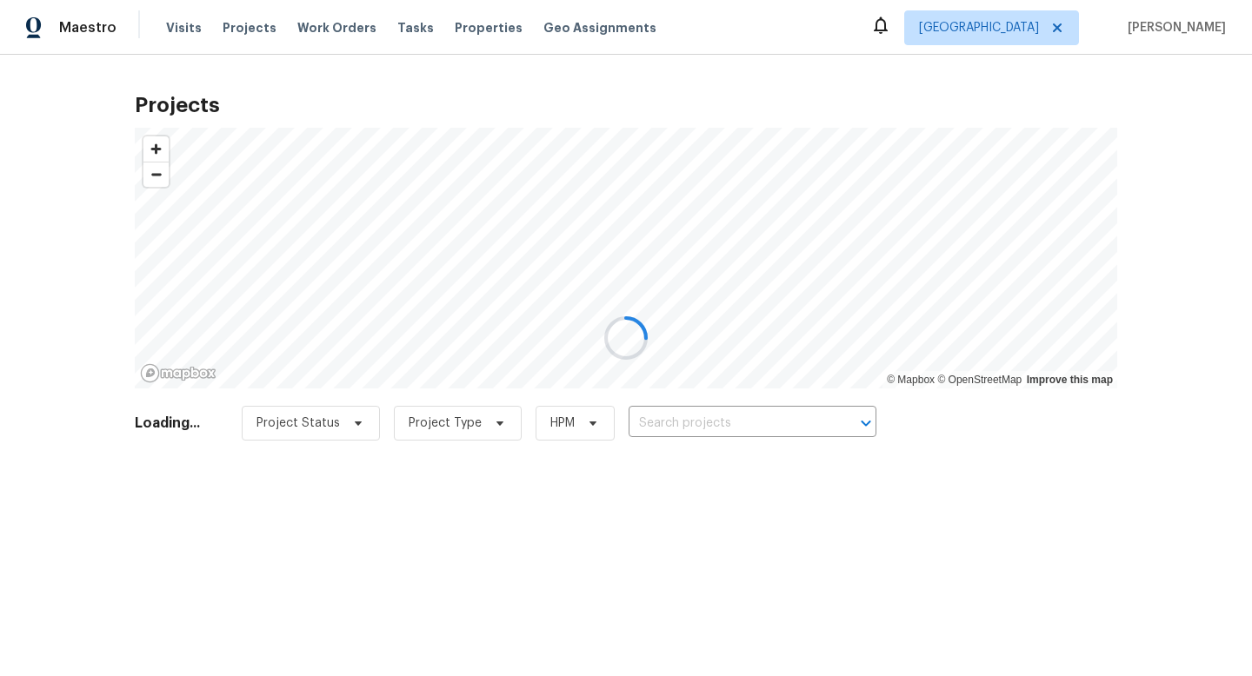
type input "[STREET_ADDRESS][PERSON_NAME]"
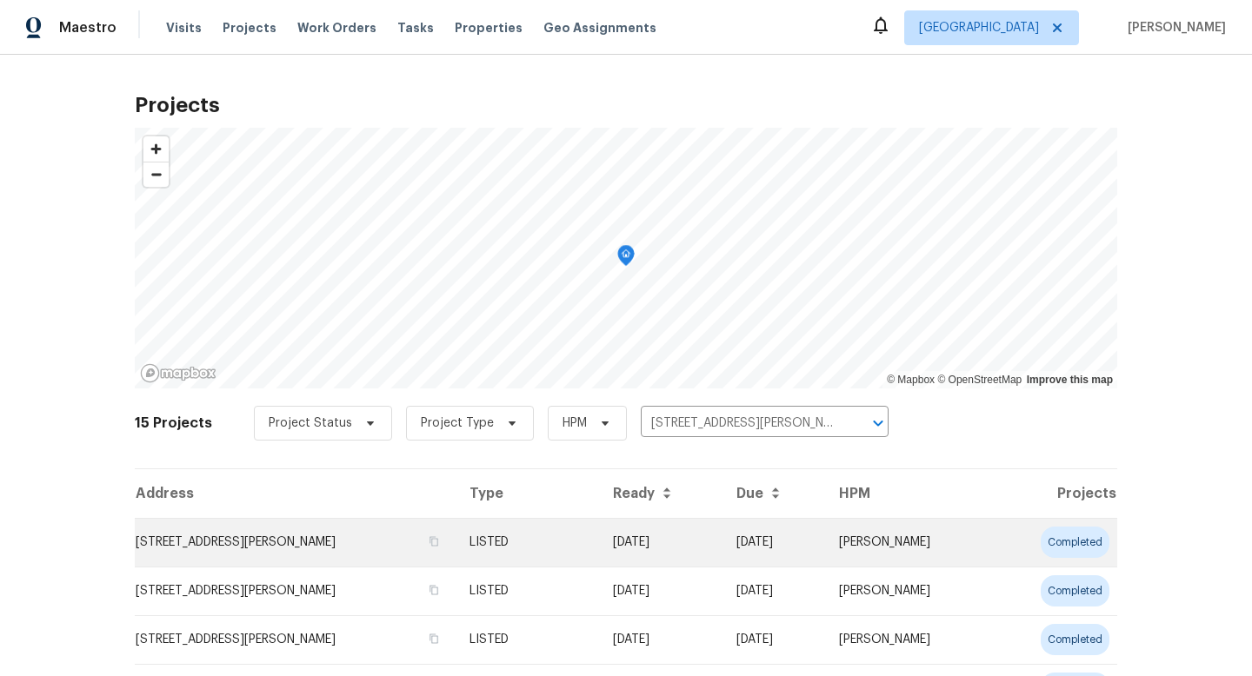
click at [303, 544] on td "[STREET_ADDRESS][PERSON_NAME]" at bounding box center [295, 542] width 321 height 49
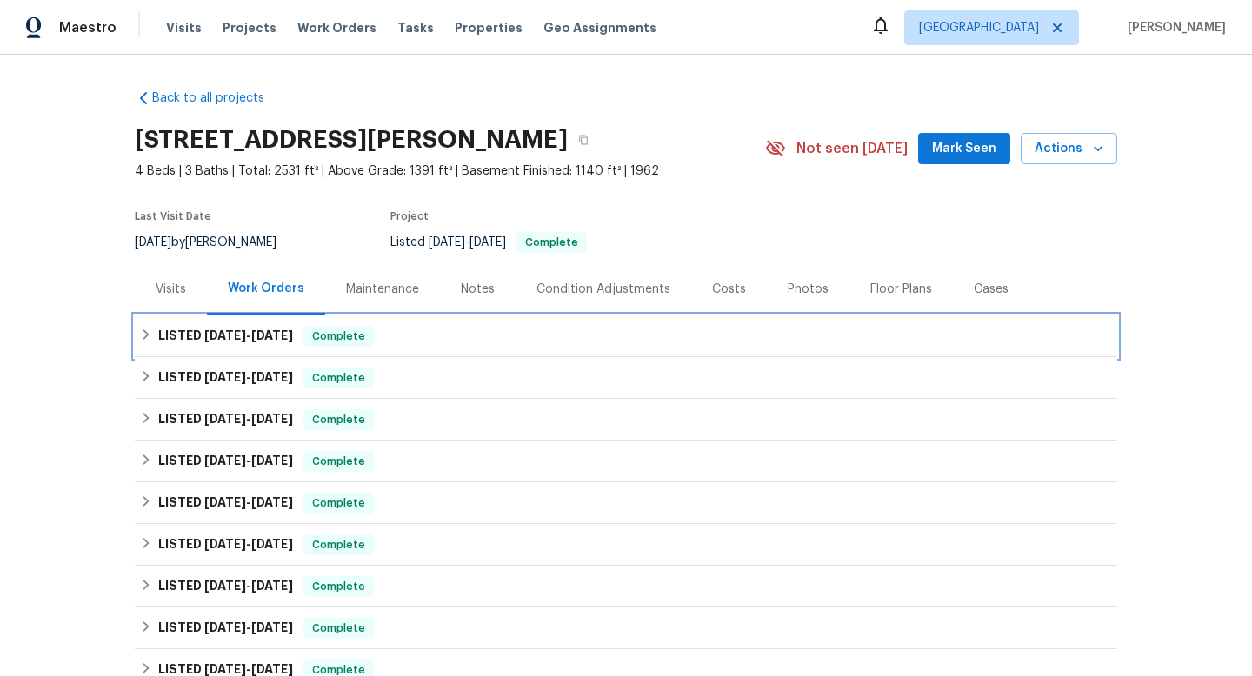
click at [407, 342] on div "LISTED [DATE] - [DATE] Complete" at bounding box center [626, 336] width 972 height 21
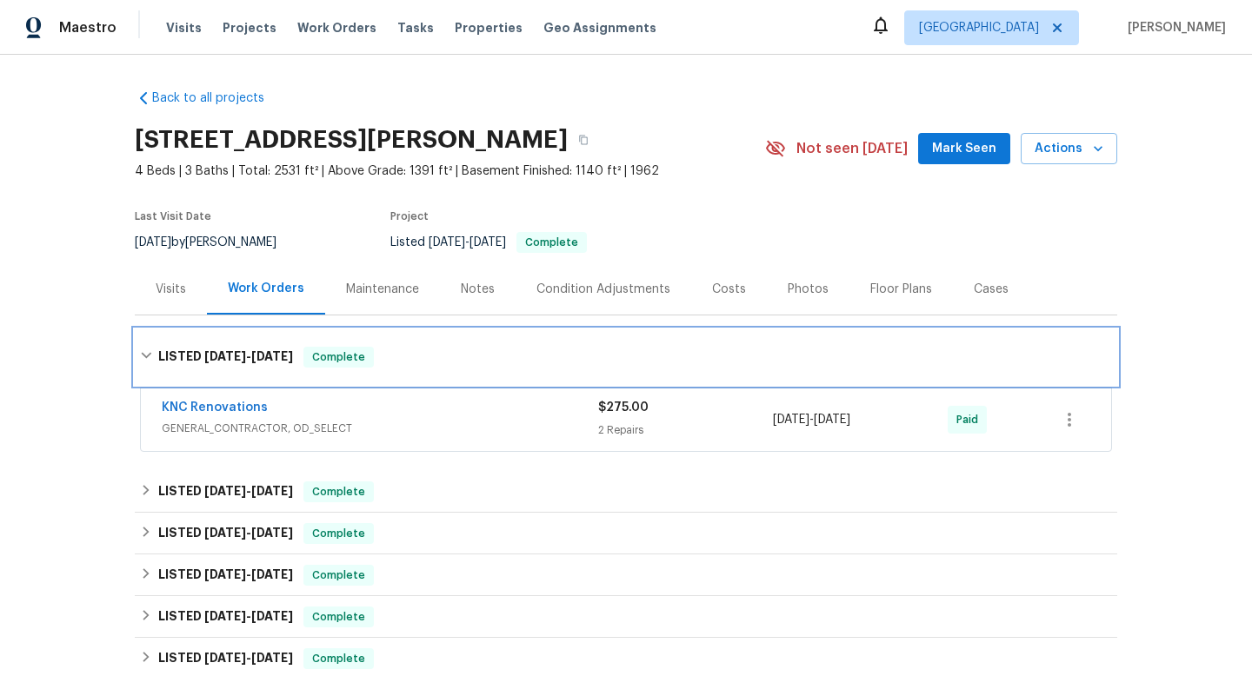
click at [407, 342] on div "LISTED [DATE] - [DATE] Complete" at bounding box center [626, 358] width 983 height 56
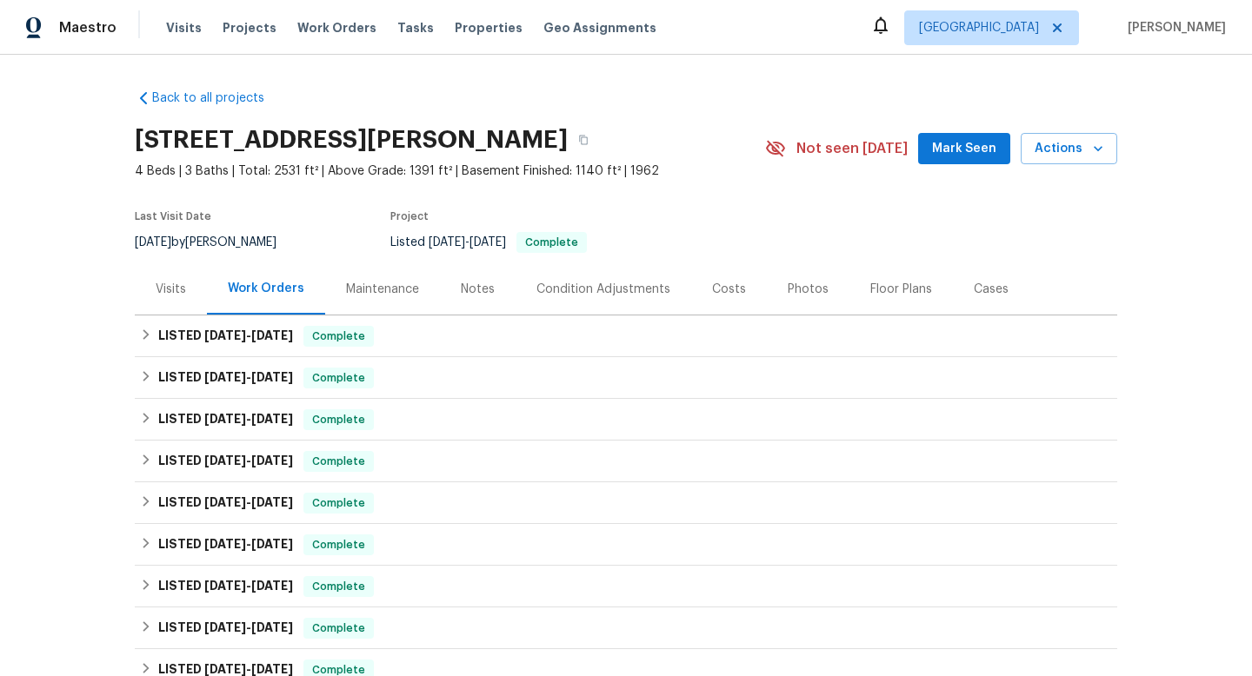
click at [190, 288] on div "Visits" at bounding box center [171, 288] width 72 height 51
